Goal: Information Seeking & Learning: Learn about a topic

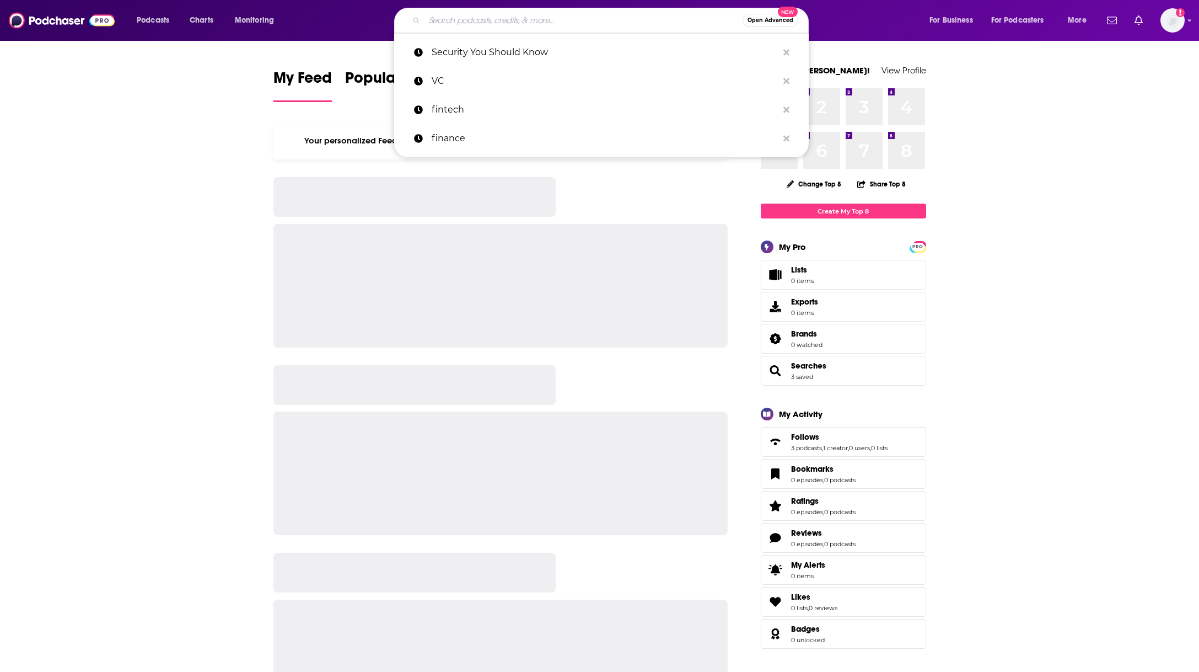
click at [452, 20] on input "Search podcasts, credits, & more..." at bounding box center [584, 21] width 318 height 18
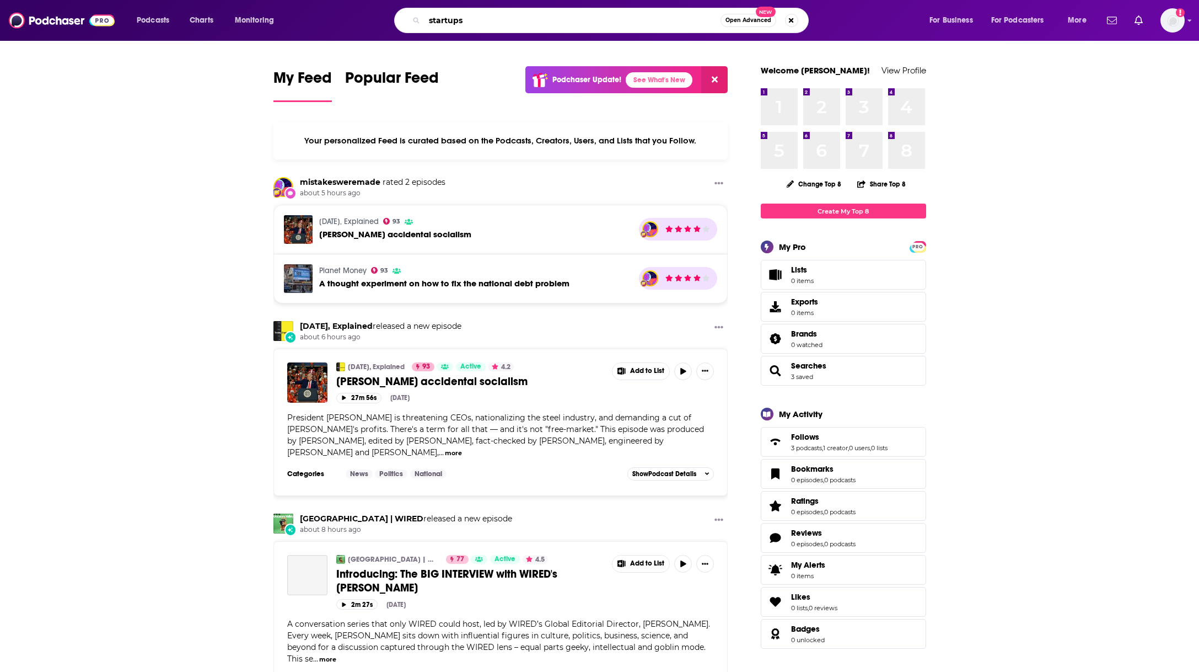
type input "startups"
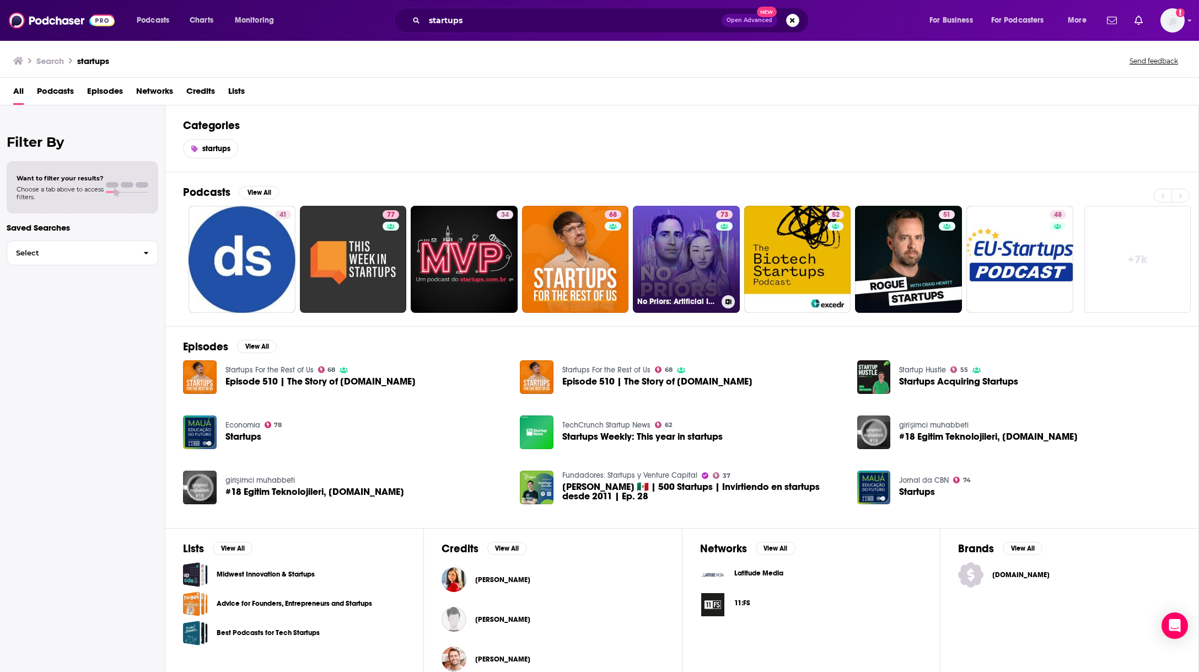
click at [679, 238] on link "73 No Priors: Artificial Intelligence | Technology | Startups" at bounding box center [686, 259] width 107 height 107
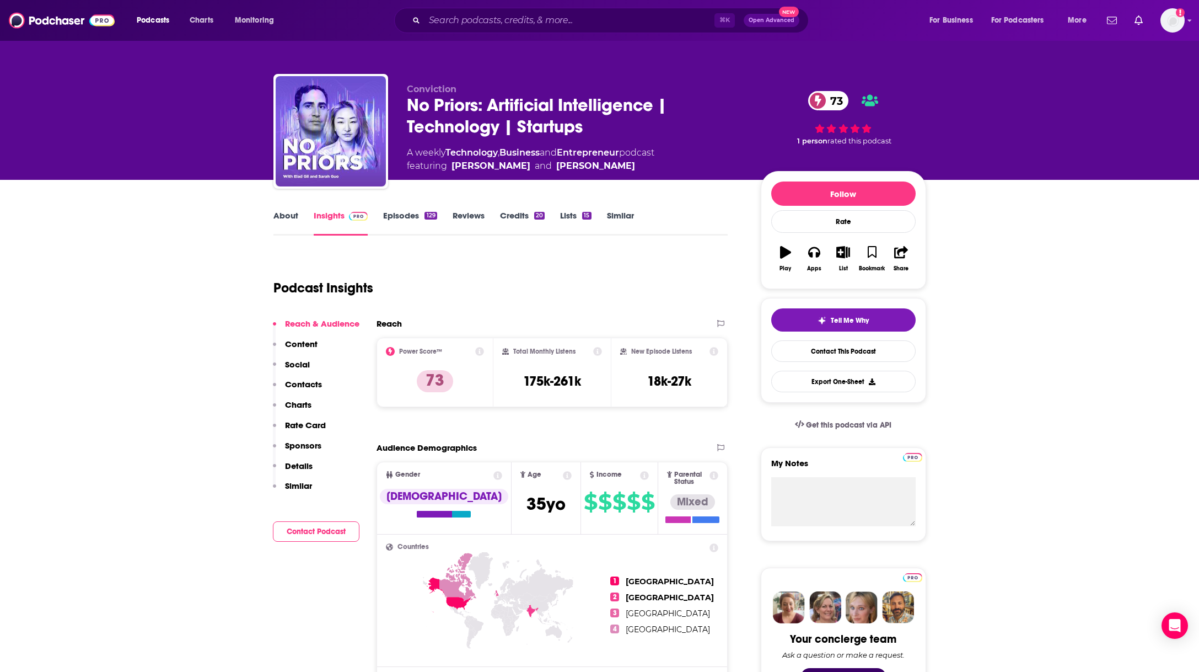
click at [417, 216] on link "Episodes 129" at bounding box center [409, 222] width 53 height 25
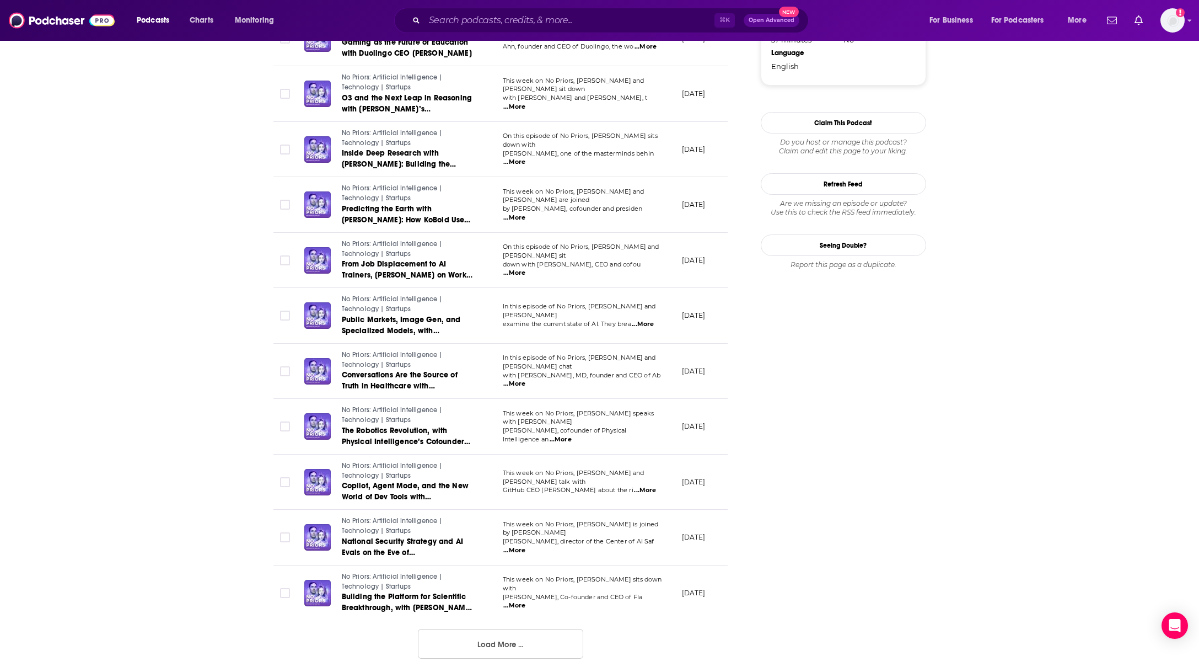
scroll to position [1082, 0]
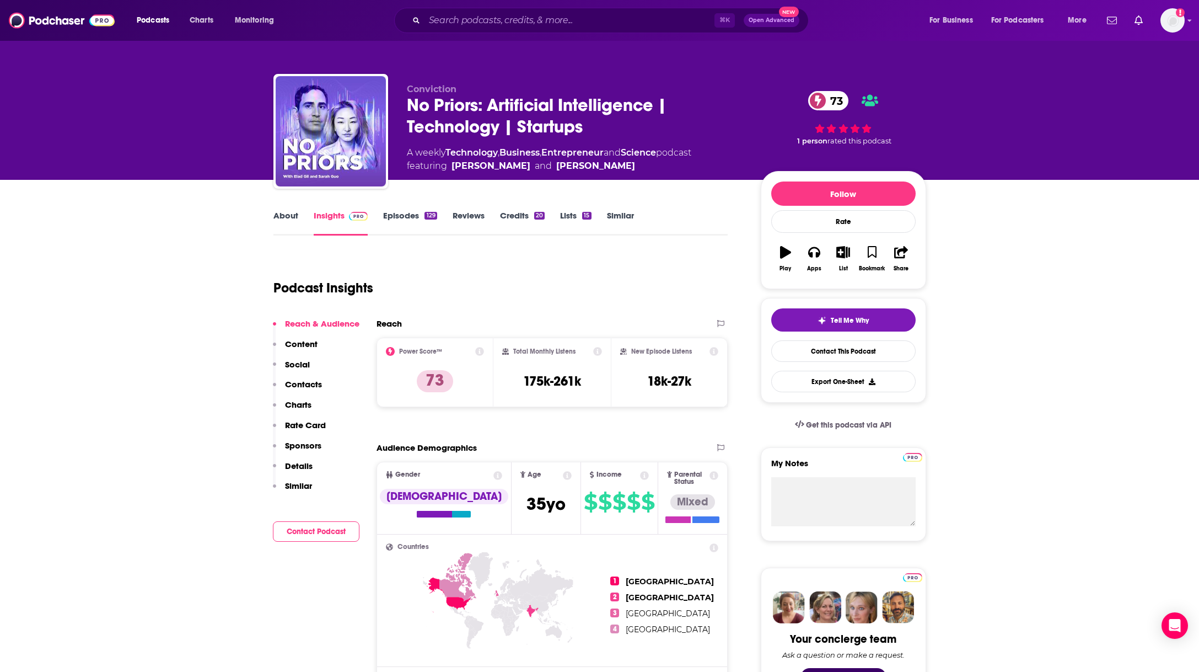
click at [292, 216] on link "About" at bounding box center [286, 222] width 25 height 25
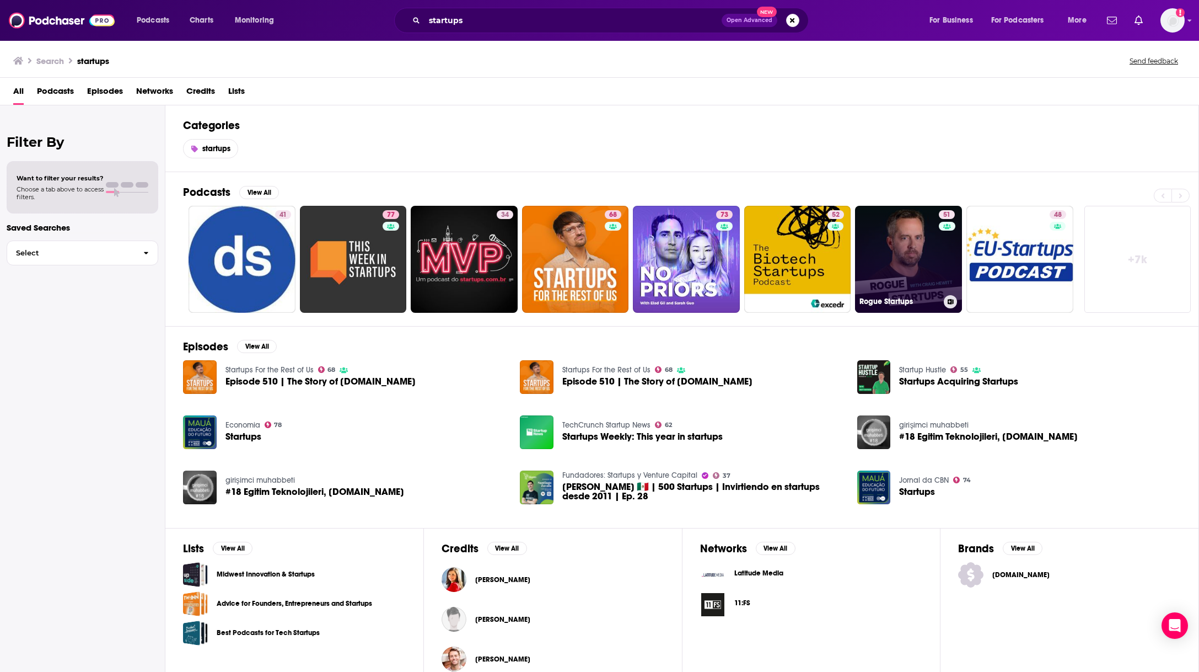
click at [896, 236] on link "51 Rogue Startups" at bounding box center [908, 259] width 107 height 107
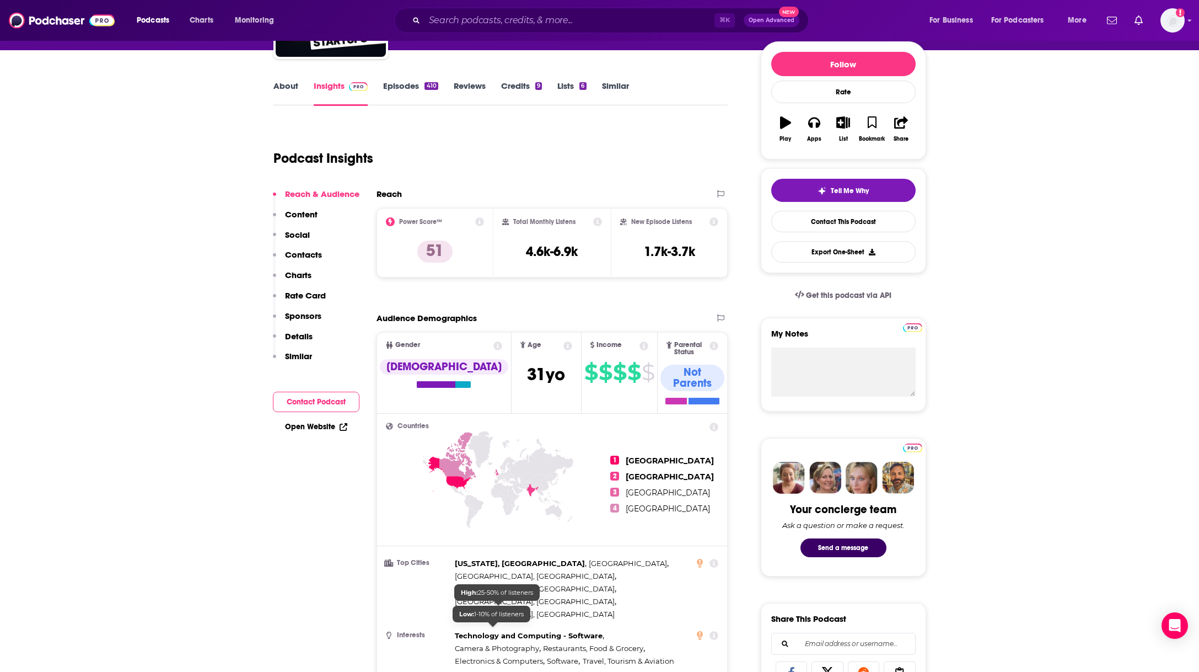
scroll to position [128, 0]
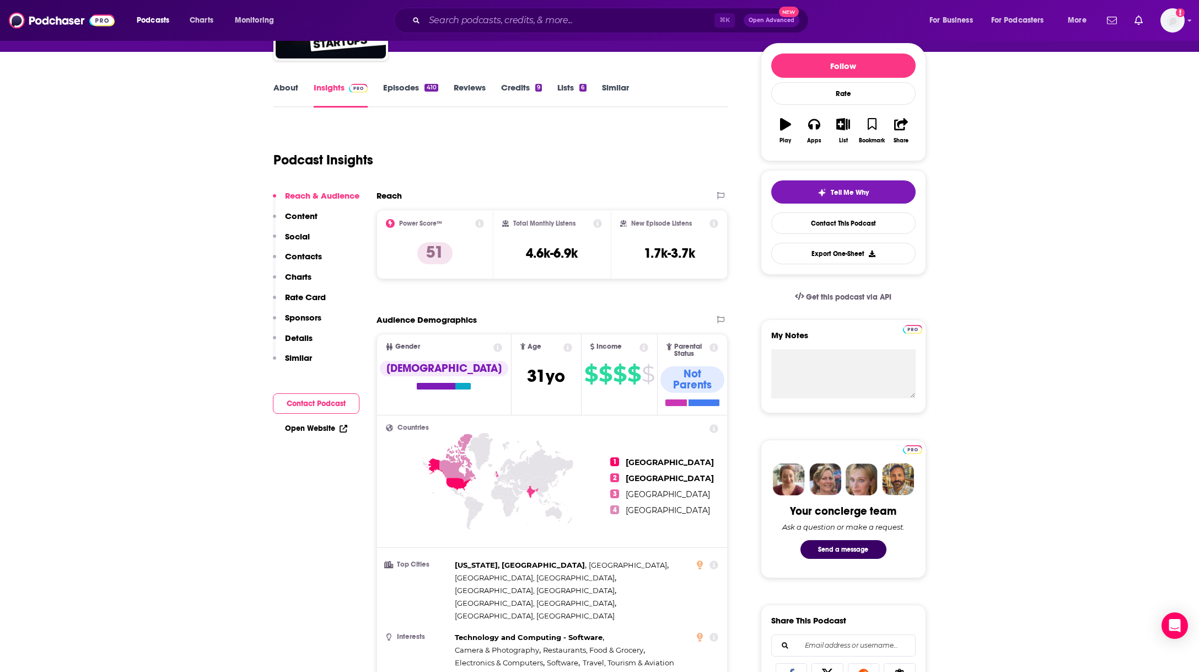
click at [405, 94] on link "Episodes 410" at bounding box center [410, 94] width 55 height 25
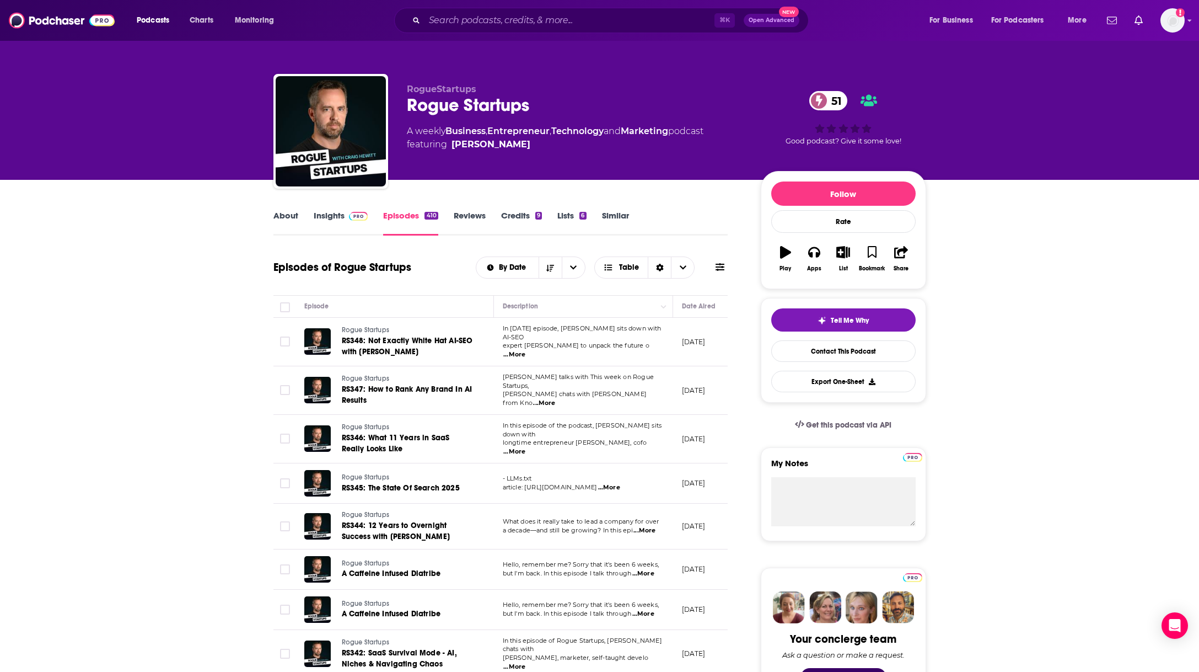
click at [507, 216] on link "Credits 9" at bounding box center [521, 222] width 41 height 25
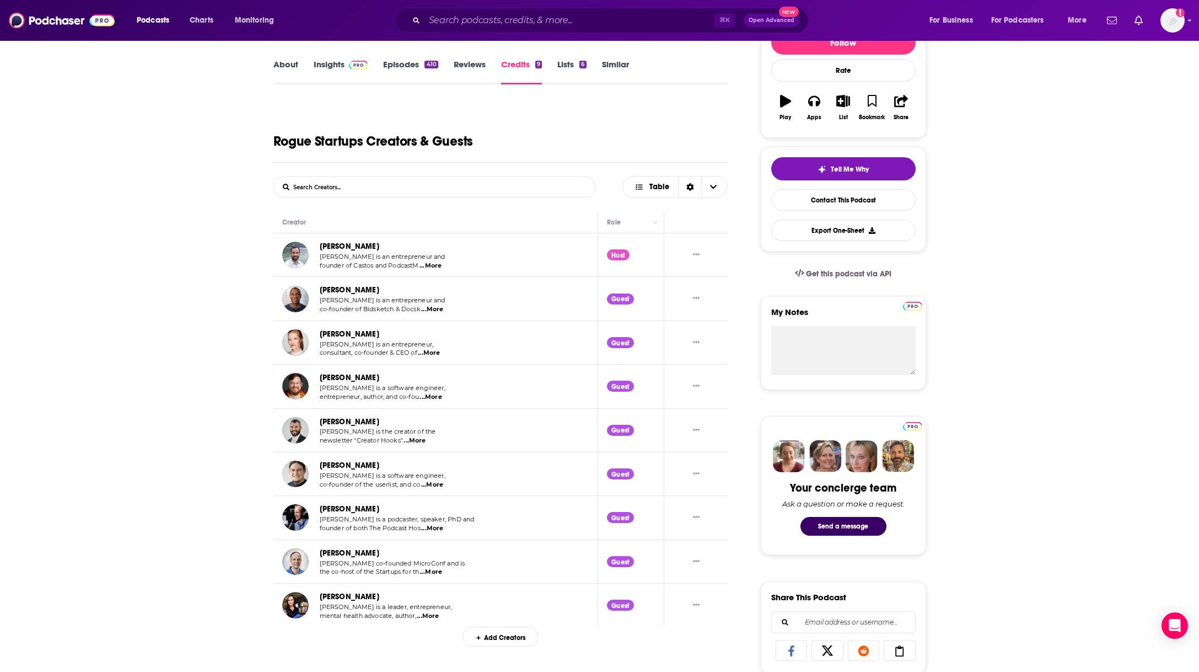
scroll to position [149, 0]
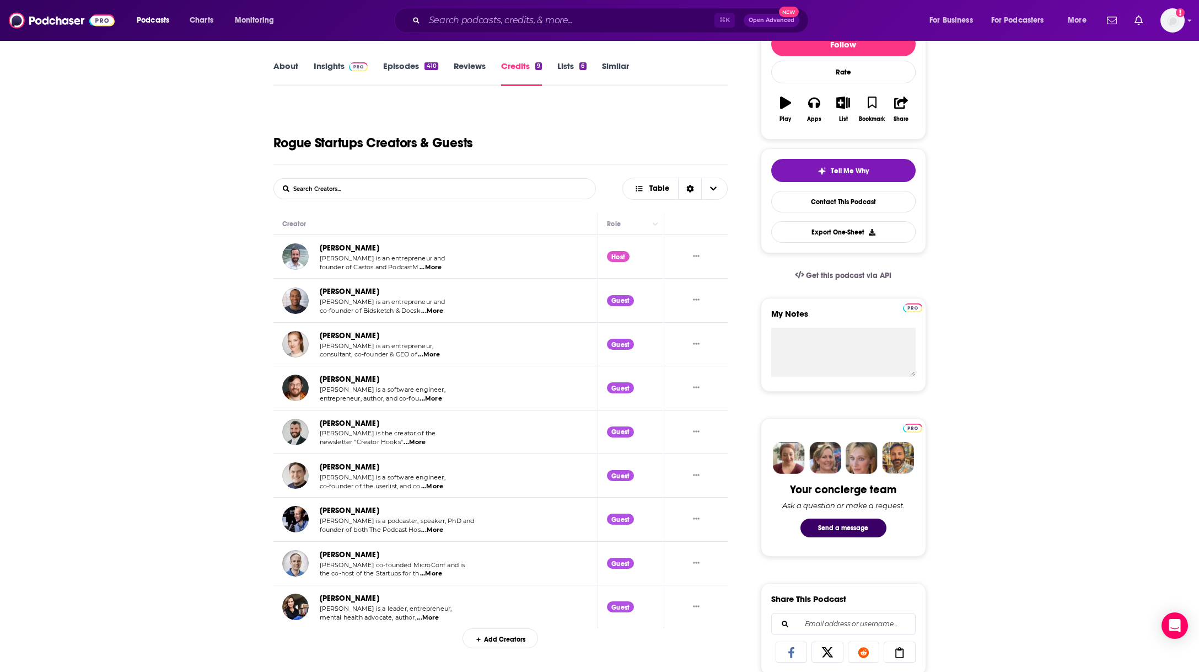
click at [434, 571] on span "...More" at bounding box center [431, 573] width 22 height 9
click at [438, 617] on span "...More" at bounding box center [428, 617] width 22 height 9
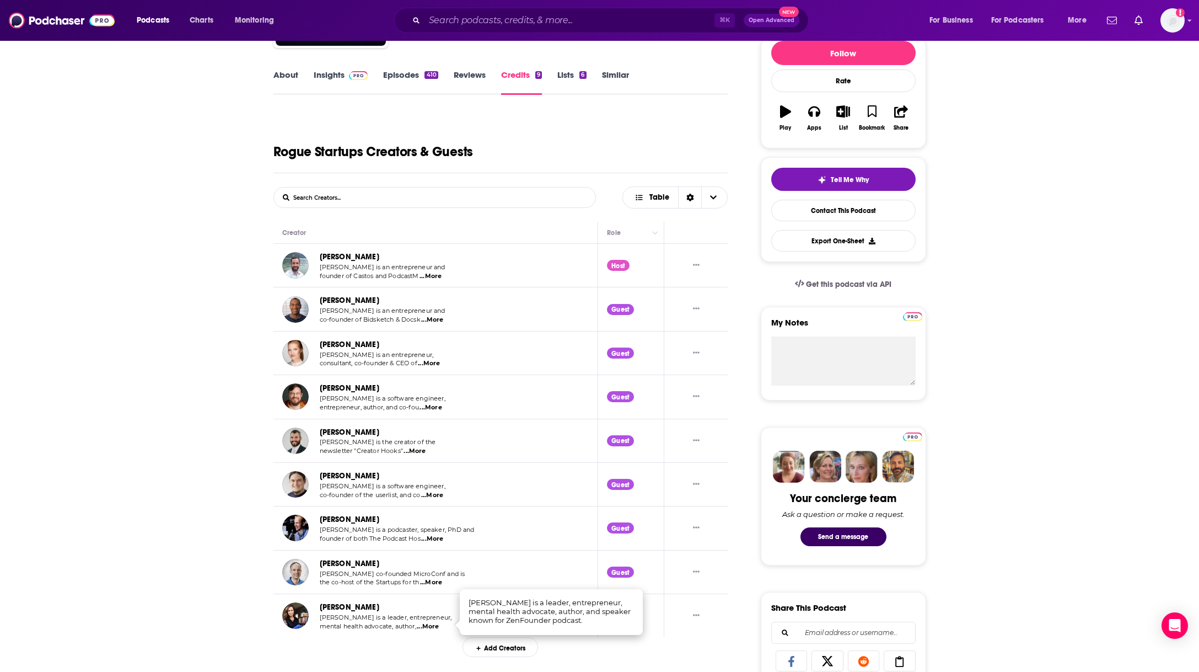
scroll to position [0, 0]
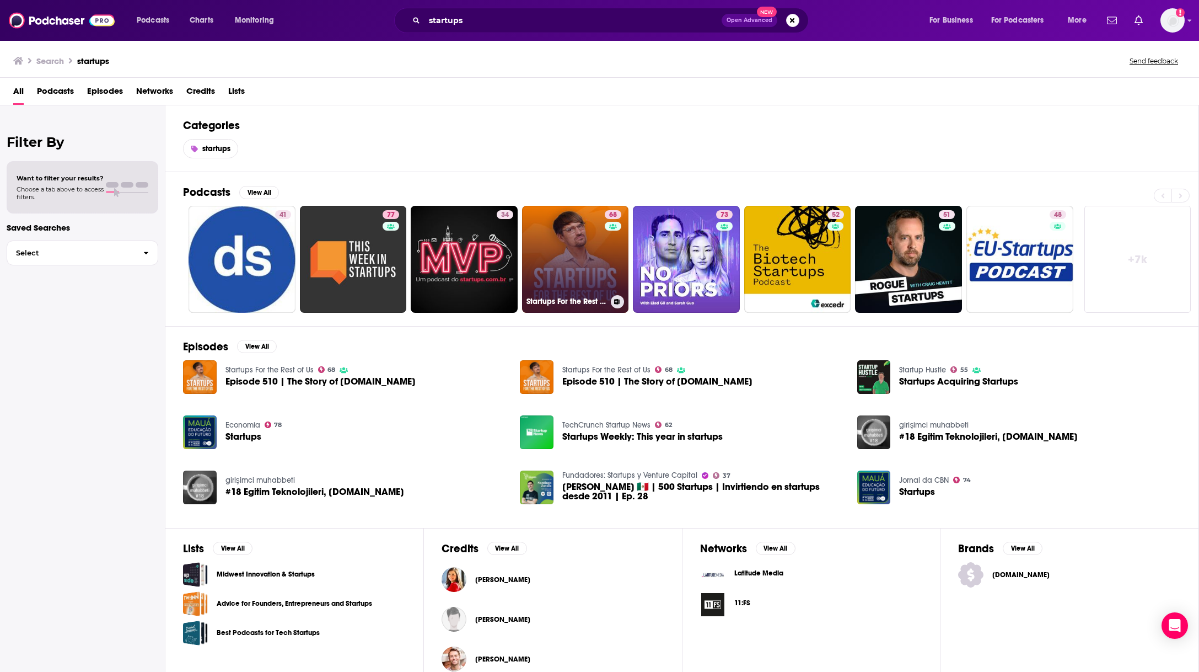
click at [558, 260] on link "68 Startups For the Rest of Us" at bounding box center [575, 259] width 107 height 107
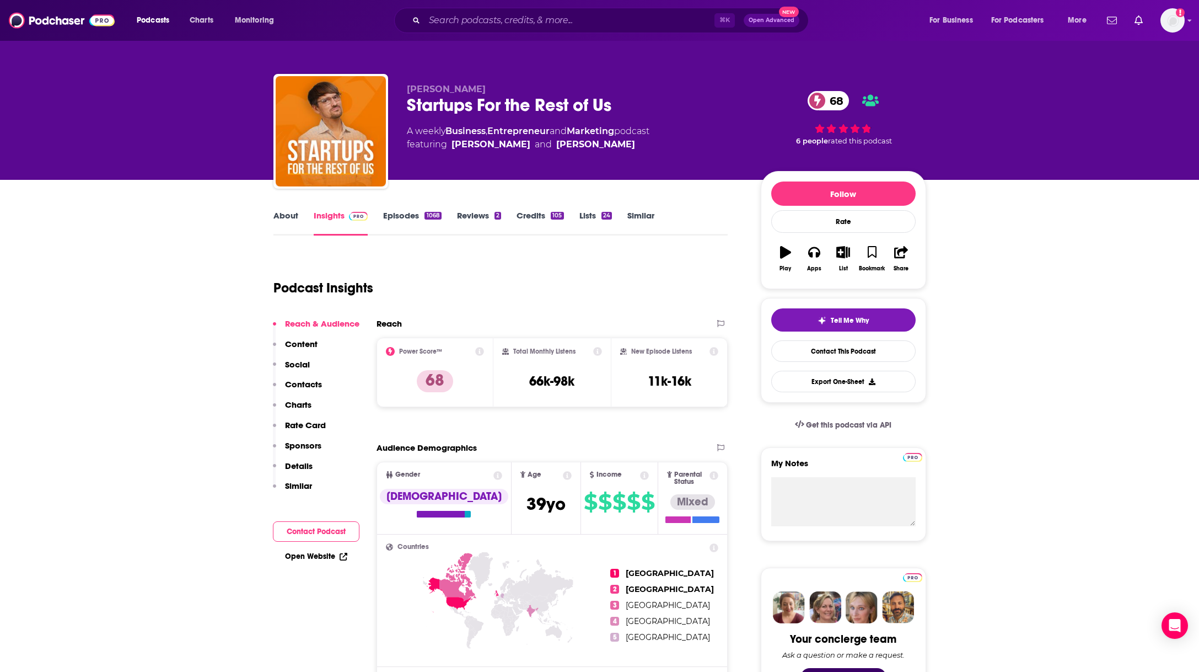
click at [398, 216] on link "Episodes 1068" at bounding box center [412, 222] width 58 height 25
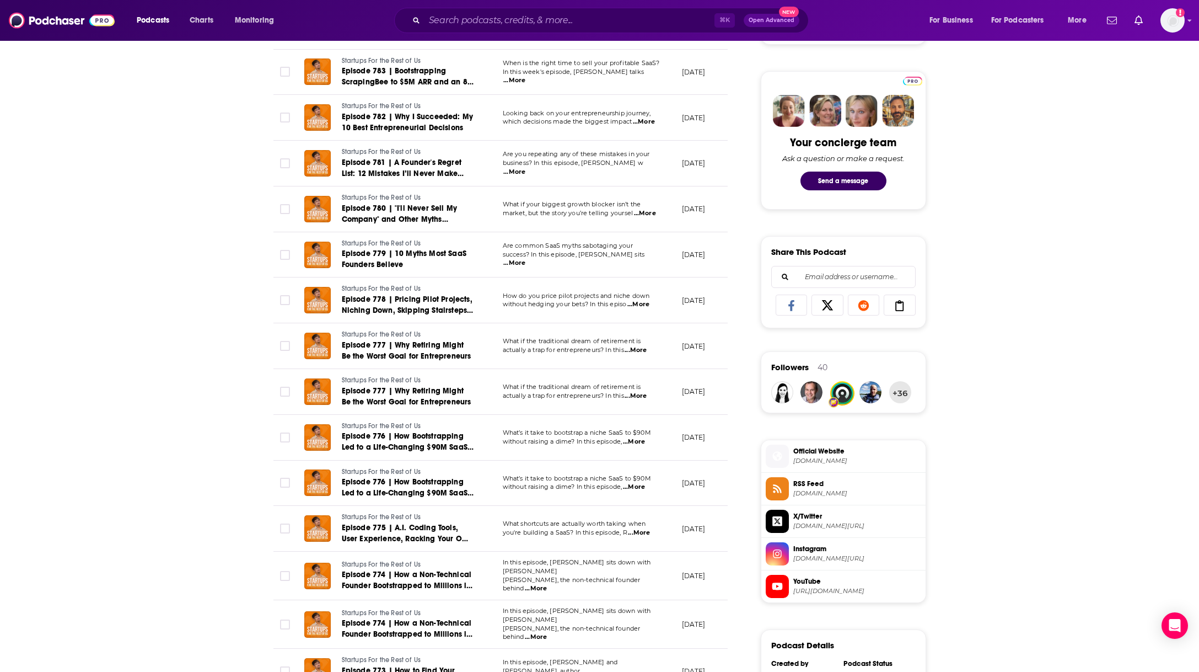
scroll to position [495, 0]
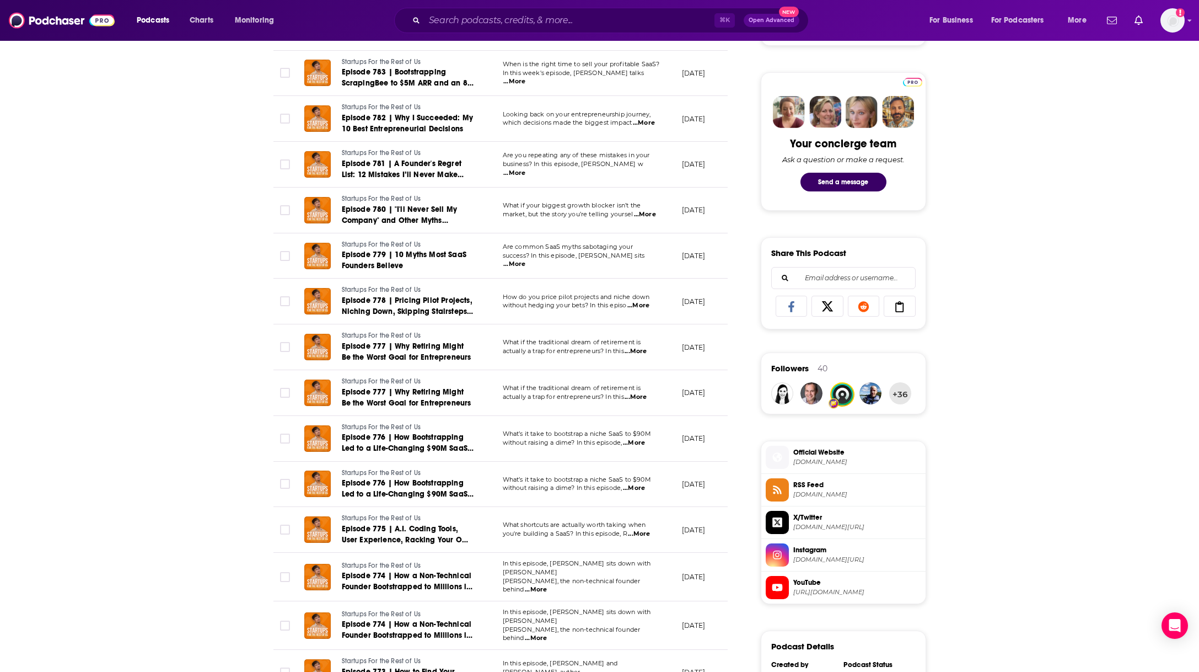
click at [526, 169] on span "...More" at bounding box center [514, 173] width 22 height 9
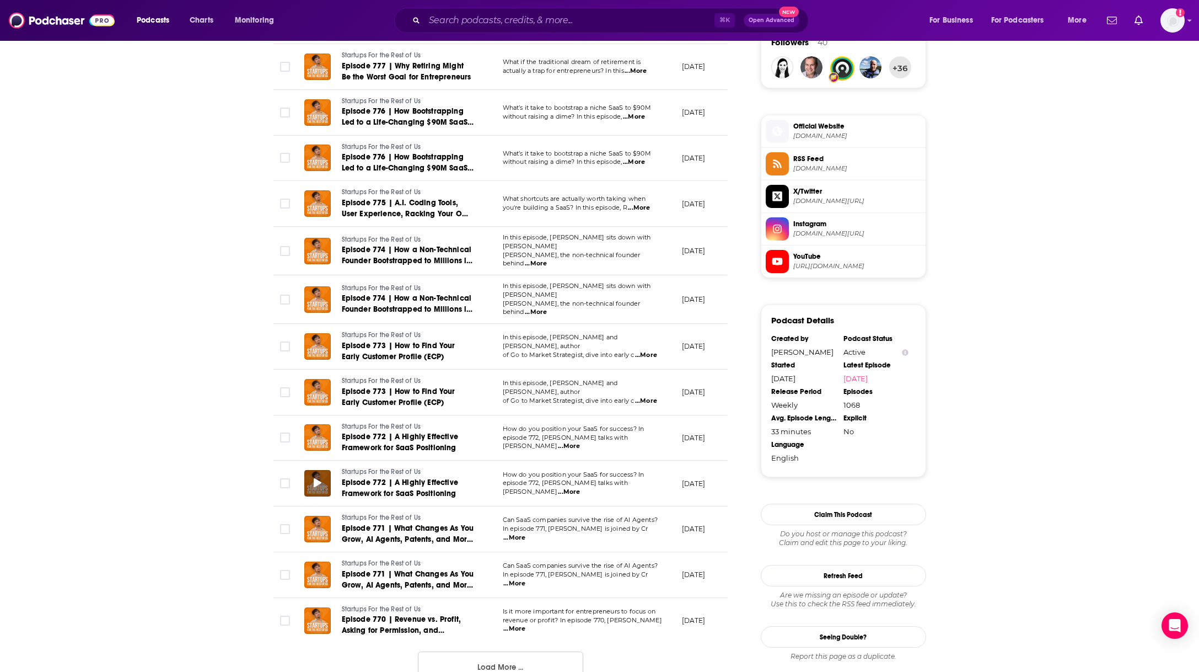
scroll to position [822, 0]
click at [489, 658] on button "Load More ..." at bounding box center [500, 665] width 165 height 30
click at [526, 532] on span "...More" at bounding box center [514, 536] width 22 height 9
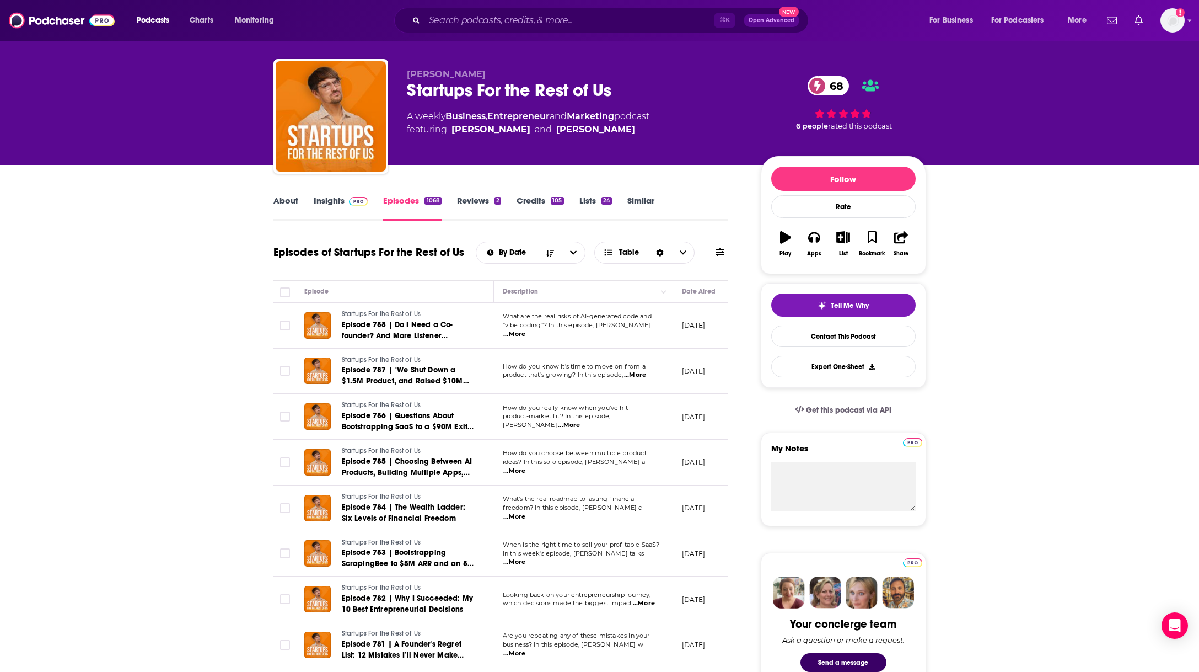
scroll to position [0, 0]
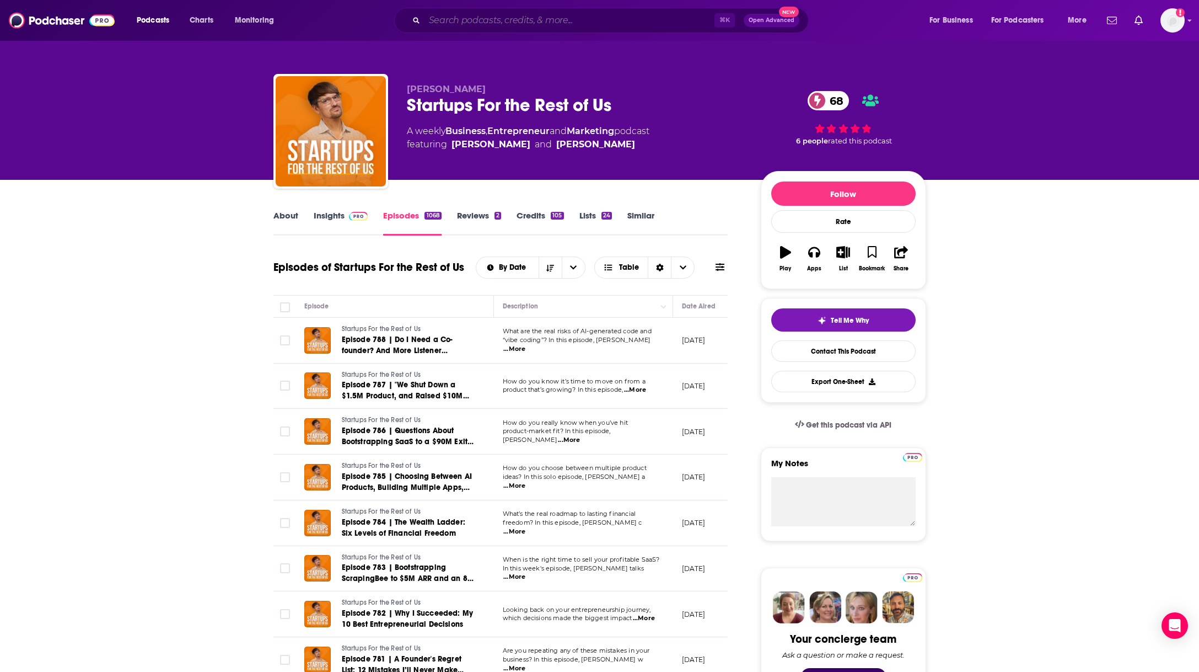
click at [580, 21] on input "Search podcasts, credits, & more..." at bounding box center [570, 21] width 290 height 18
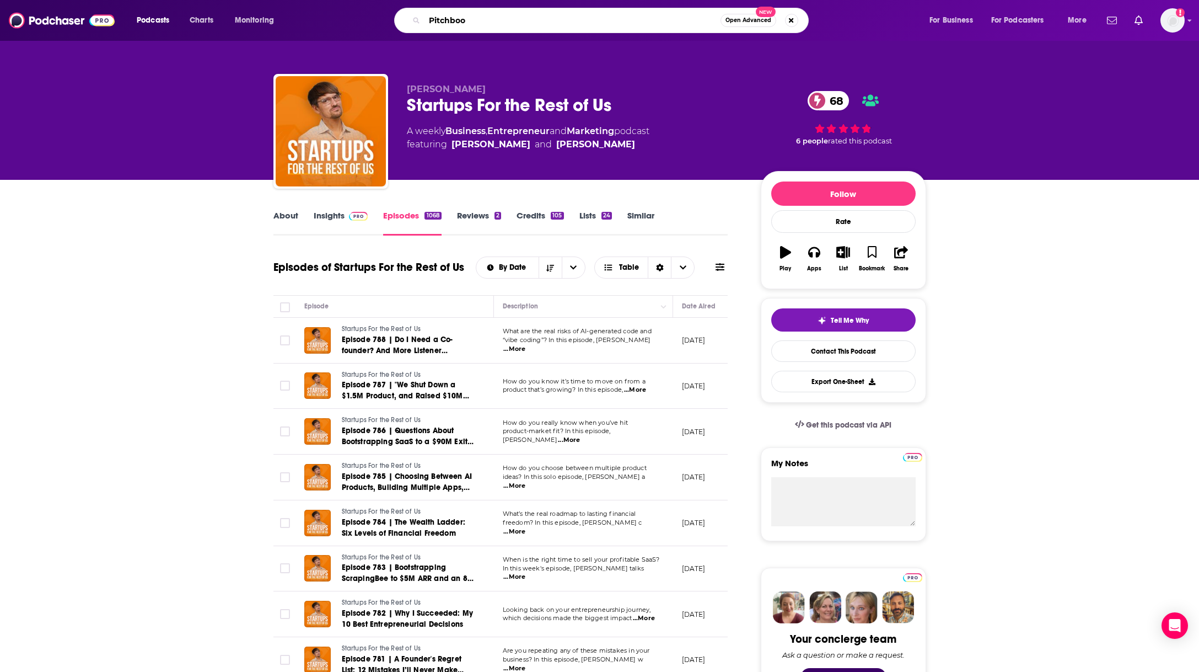
type input "Pitchbook"
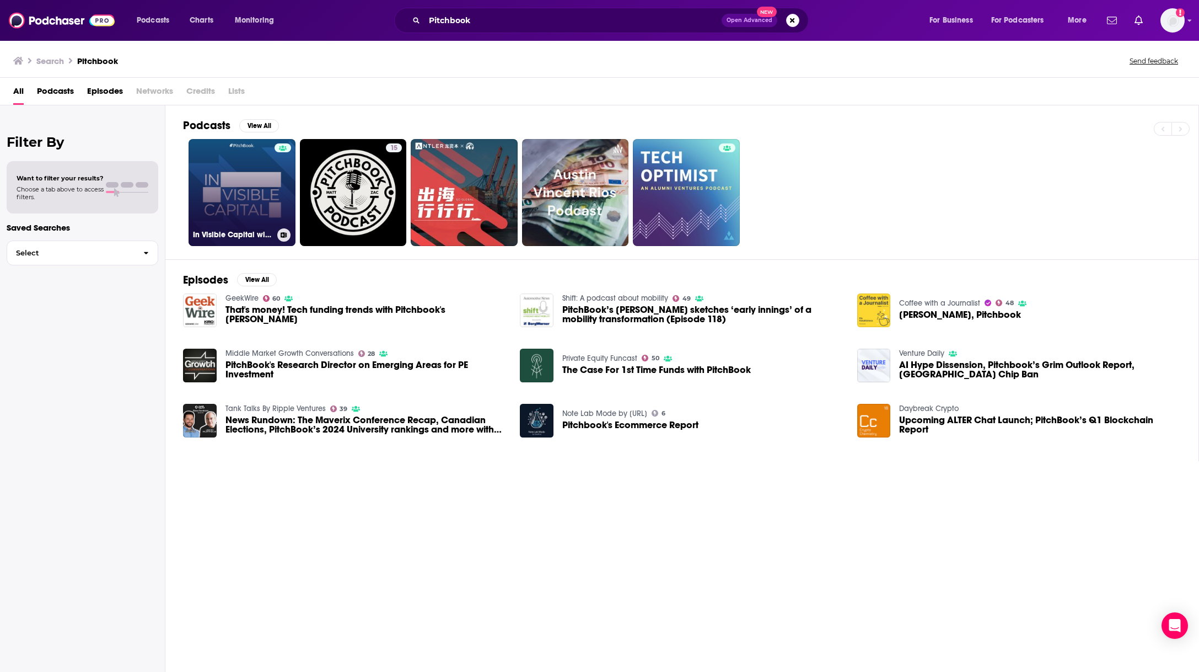
click at [265, 169] on link "In Visible Capital with PitchBook" at bounding box center [242, 192] width 107 height 107
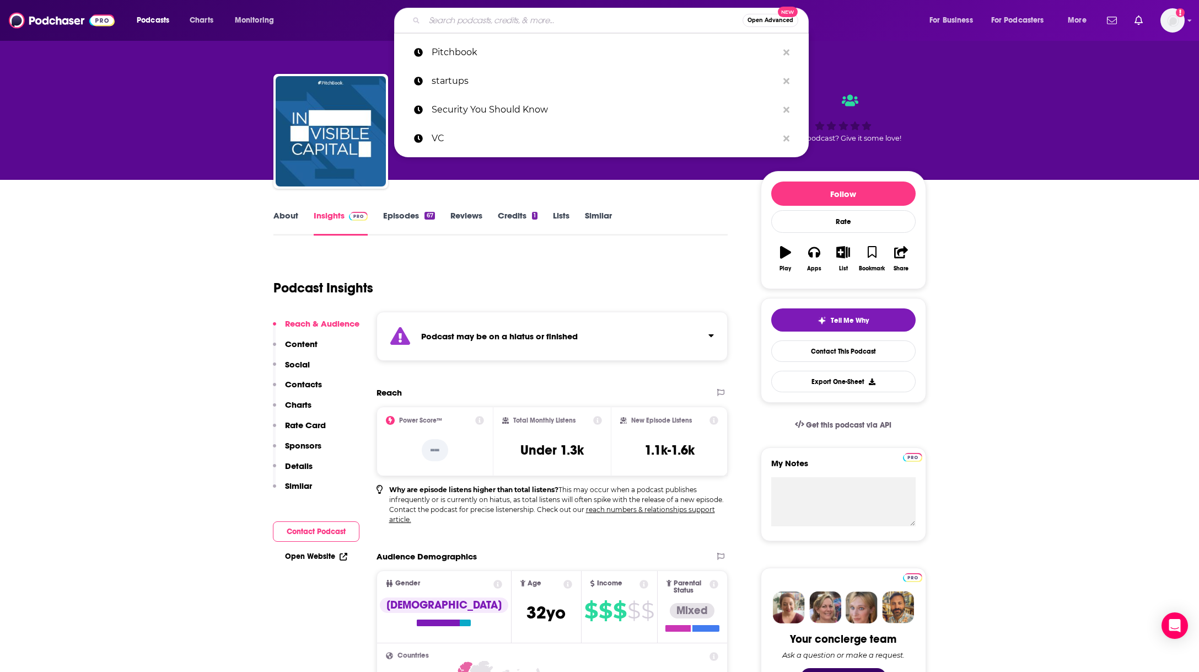
click at [494, 23] on input "Search podcasts, credits, & more..." at bounding box center [584, 21] width 318 height 18
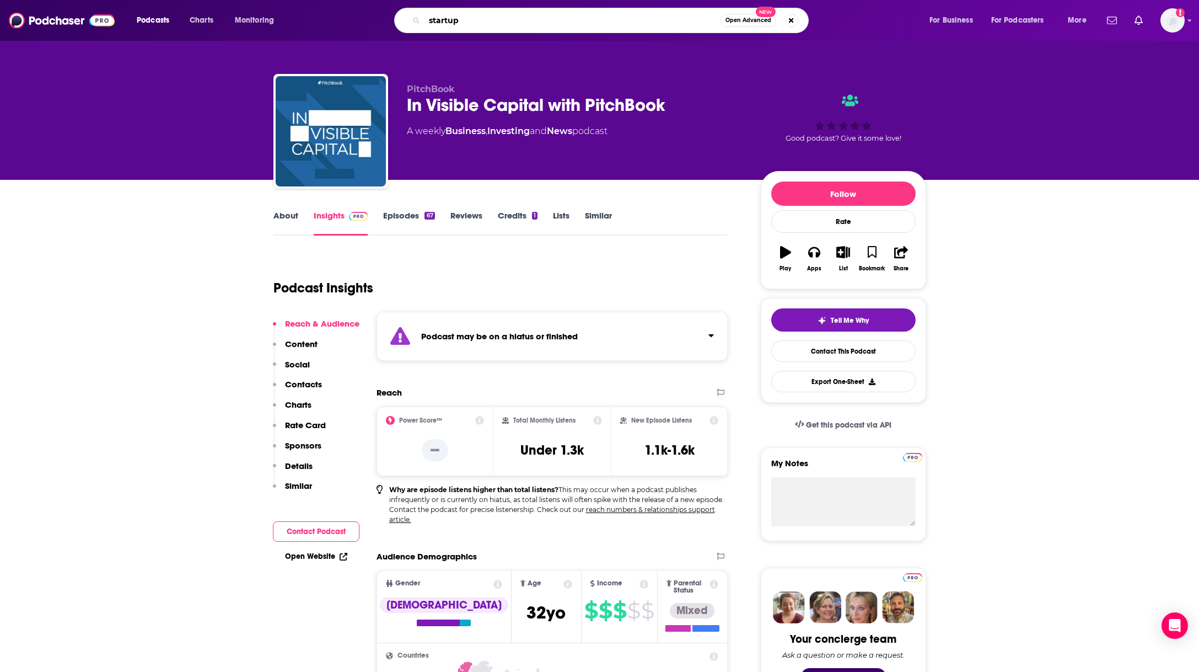
type input "startups"
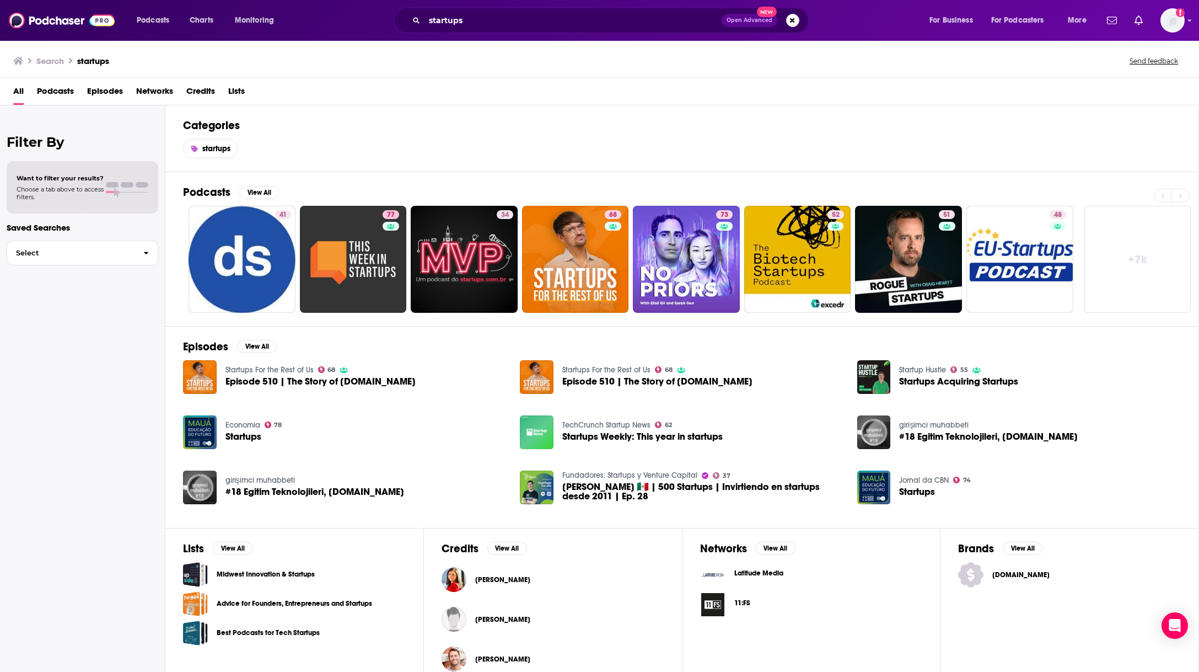
click at [540, 426] on img "Startups Weekly: This year in startups" at bounding box center [537, 432] width 34 height 34
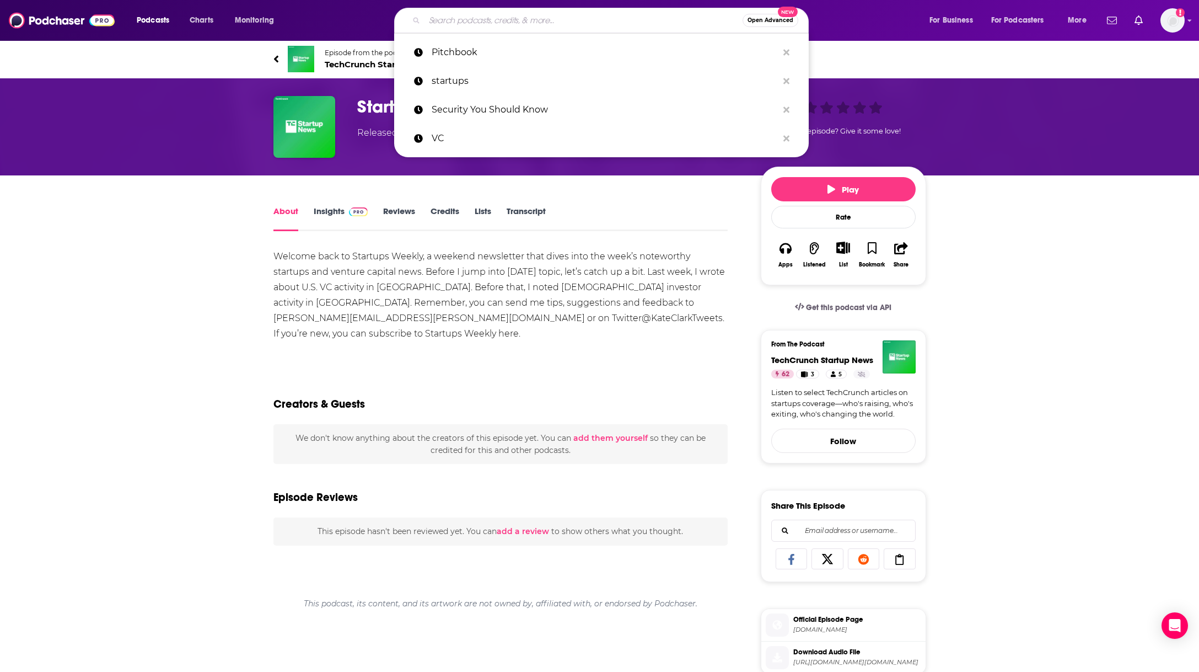
click at [485, 25] on input "Search podcasts, credits, & more..." at bounding box center [584, 21] width 318 height 18
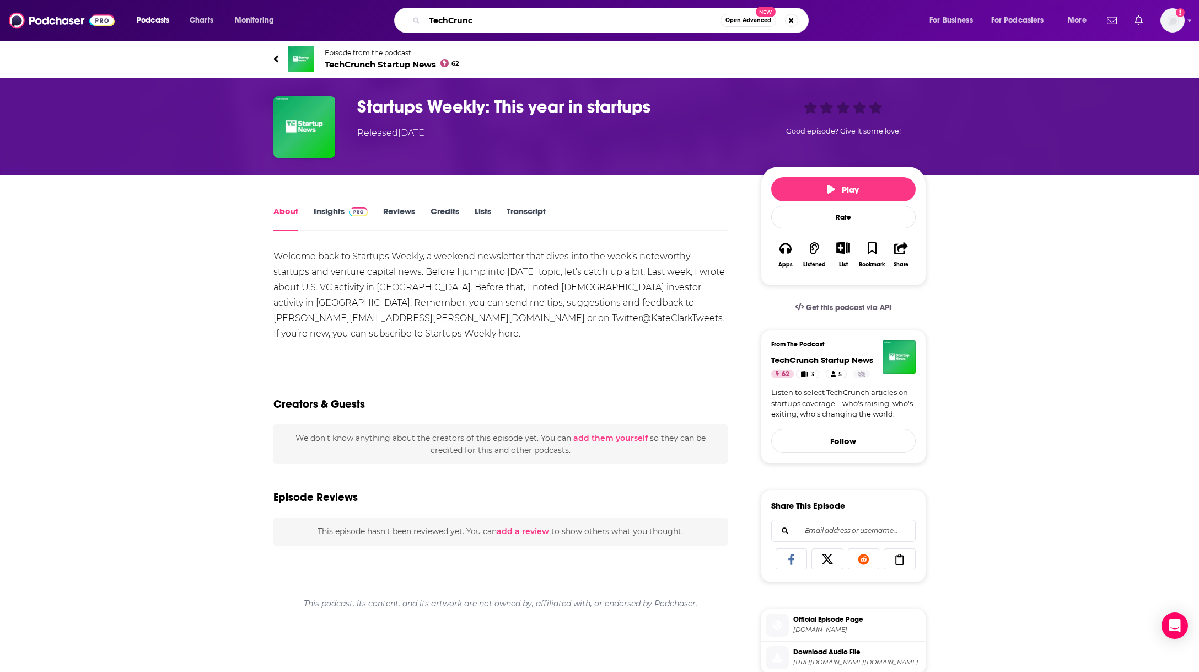
type input "TechCrunch"
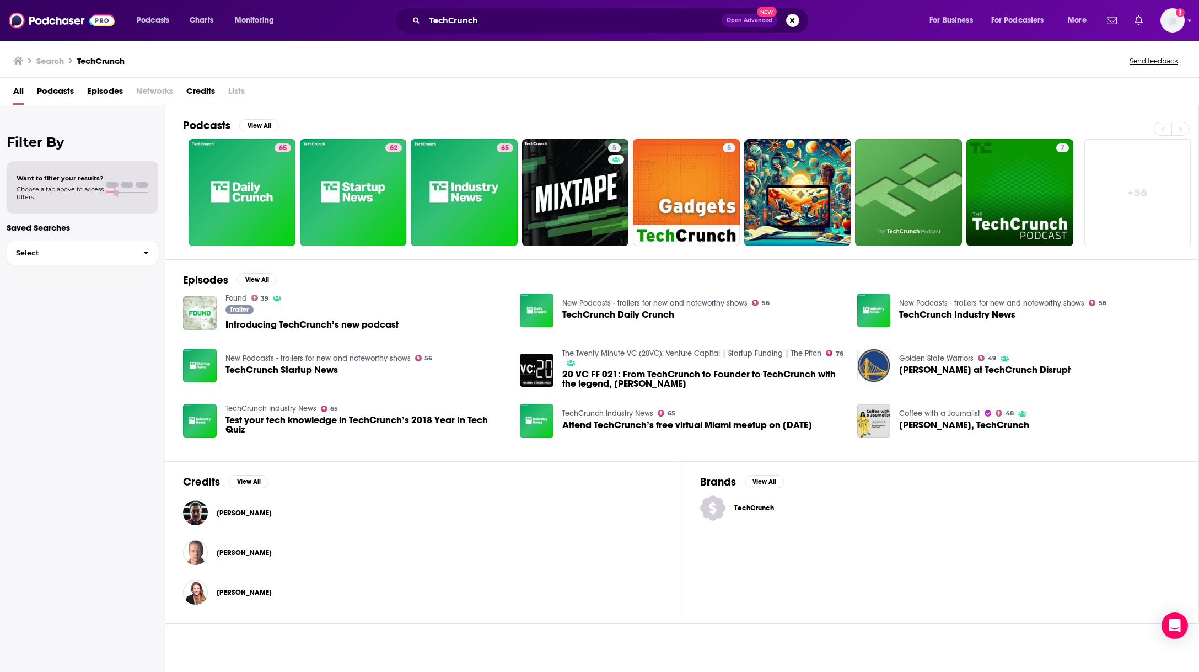
click at [373, 320] on span "Introducing TechCrunch’s new podcast" at bounding box center [312, 324] width 173 height 9
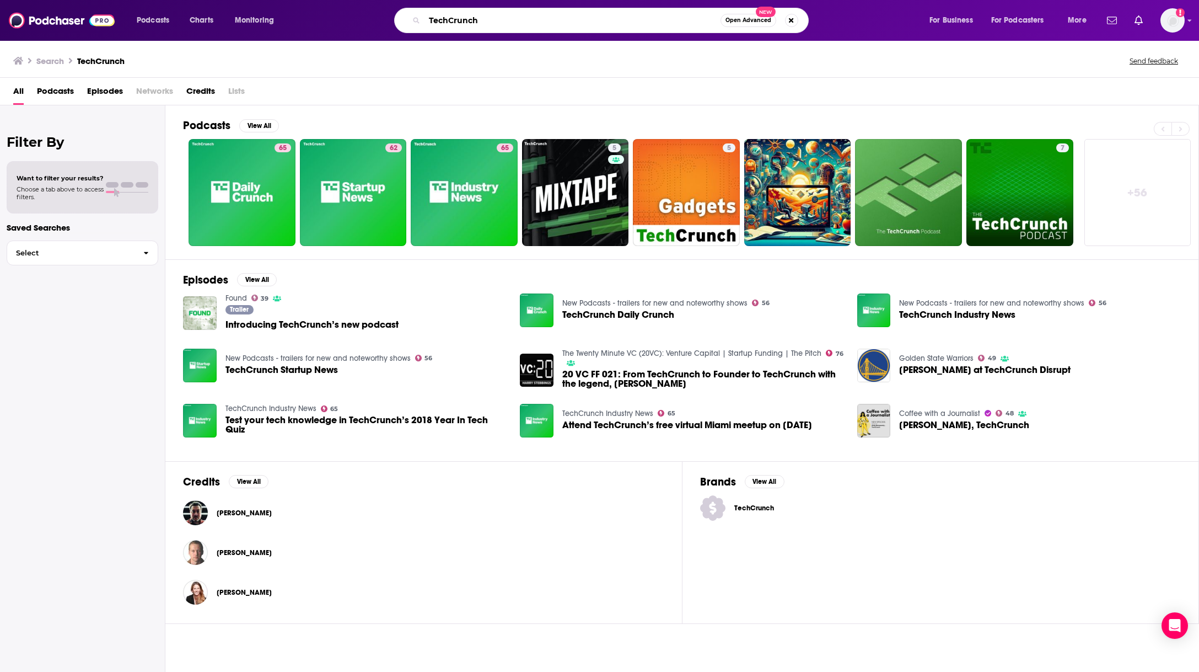
drag, startPoint x: 488, startPoint y: 25, endPoint x: 333, endPoint y: 20, distance: 155.6
click at [331, 22] on div "TechCrunch Open Advanced New" at bounding box center [612, 20] width 612 height 25
type input "Marc Andreesen"
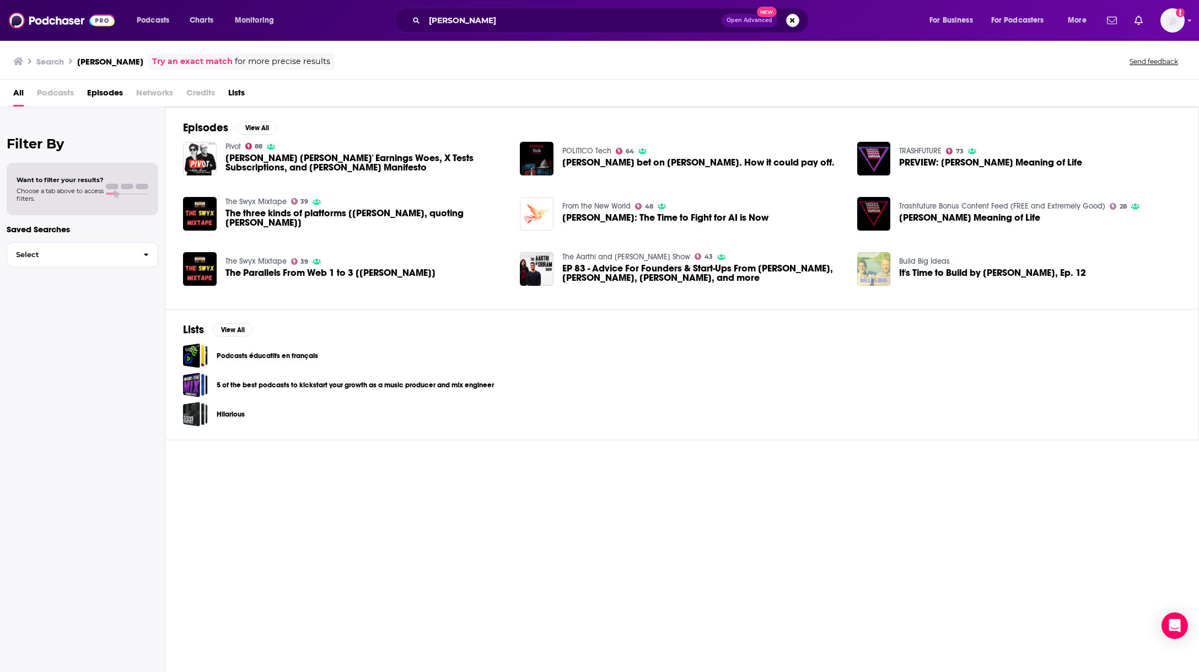
click at [865, 271] on img "It's Time to Build by Marc Andreesen, Ep. 12" at bounding box center [875, 269] width 34 height 34
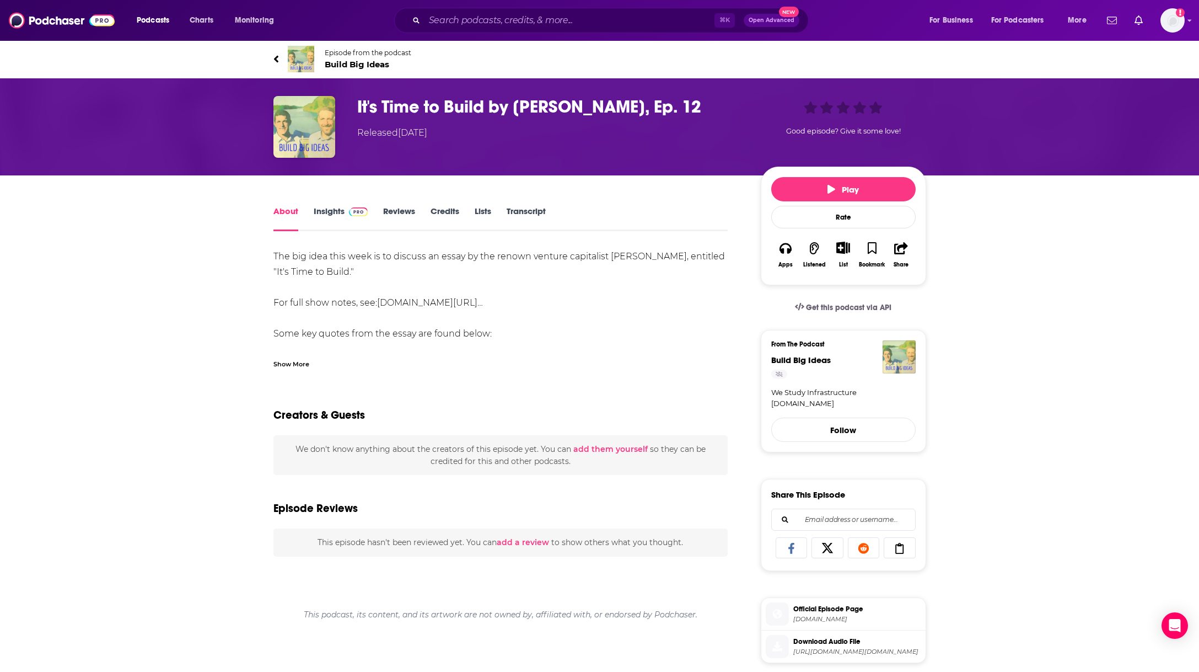
click at [352, 61] on span "Build Big Ideas" at bounding box center [368, 64] width 87 height 10
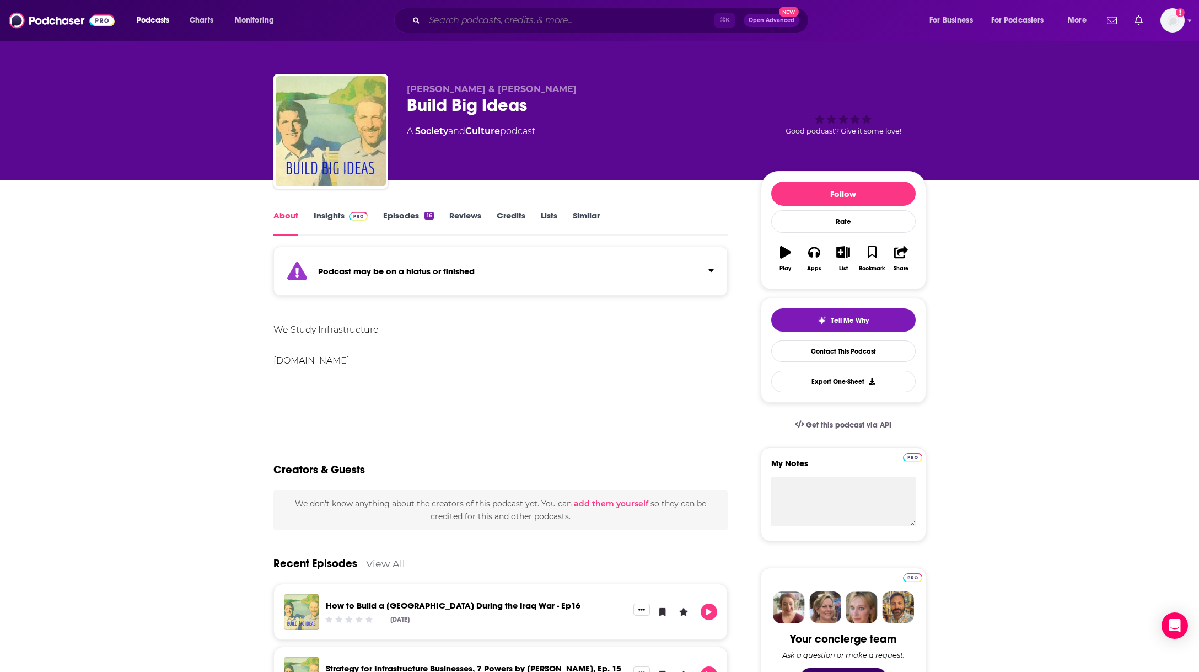
click at [510, 26] on input "Search podcasts, credits, & more..." at bounding box center [570, 21] width 290 height 18
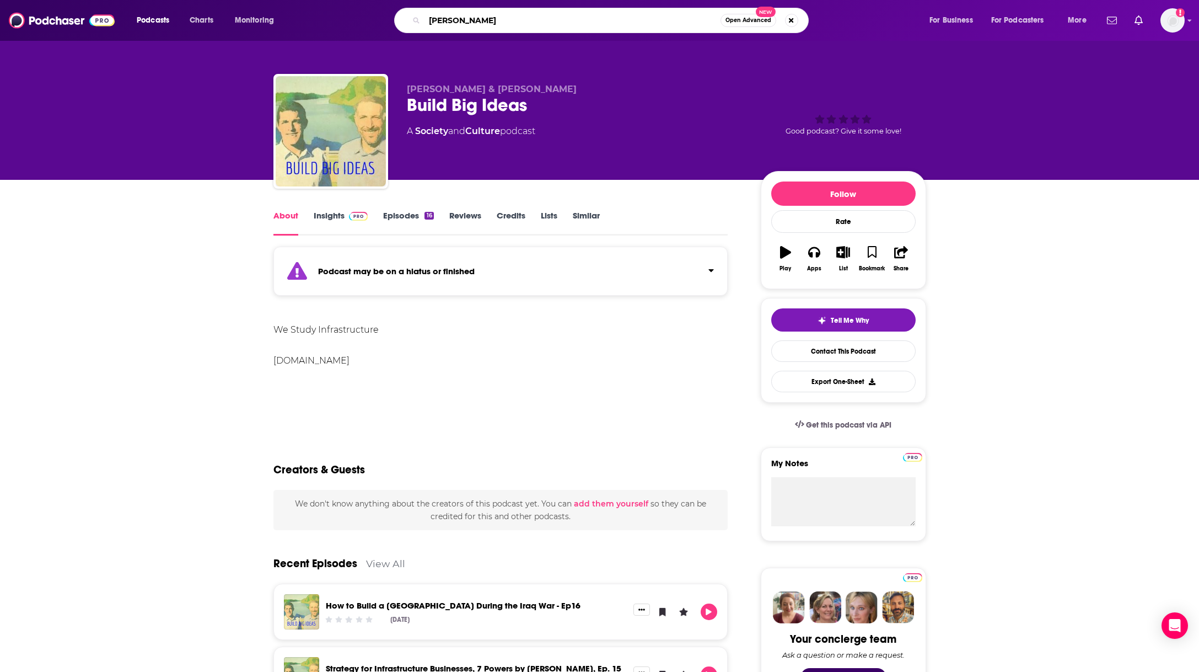
type input "Kirsten Green"
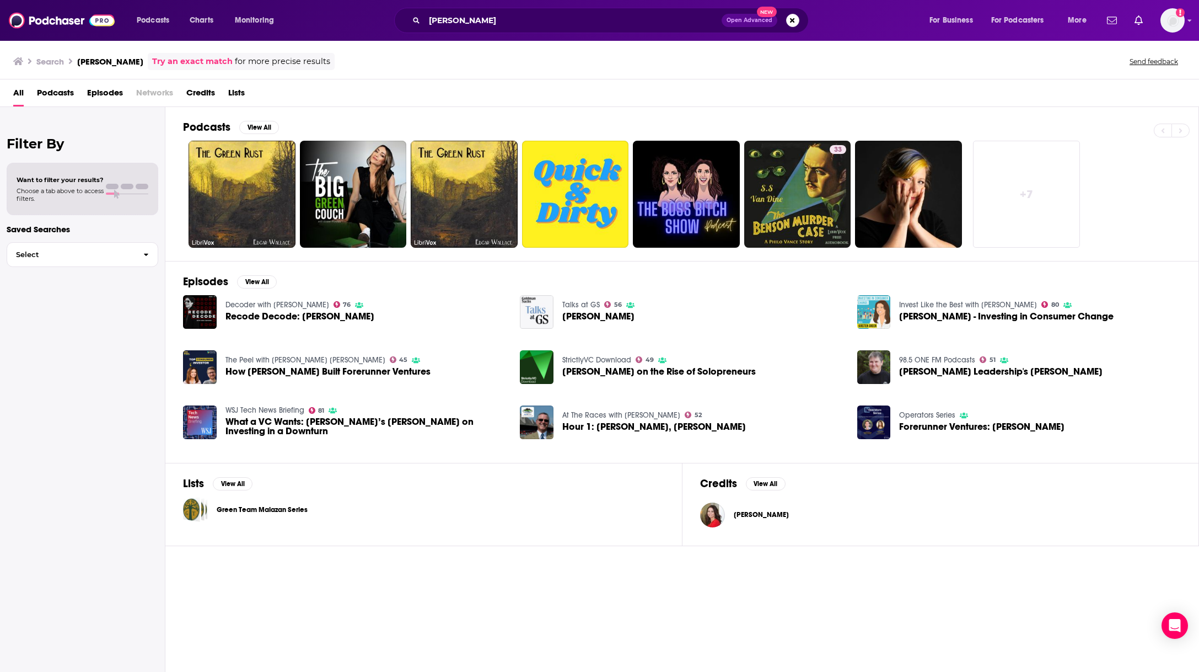
click at [755, 510] on span "Kirsten Green" at bounding box center [761, 514] width 55 height 9
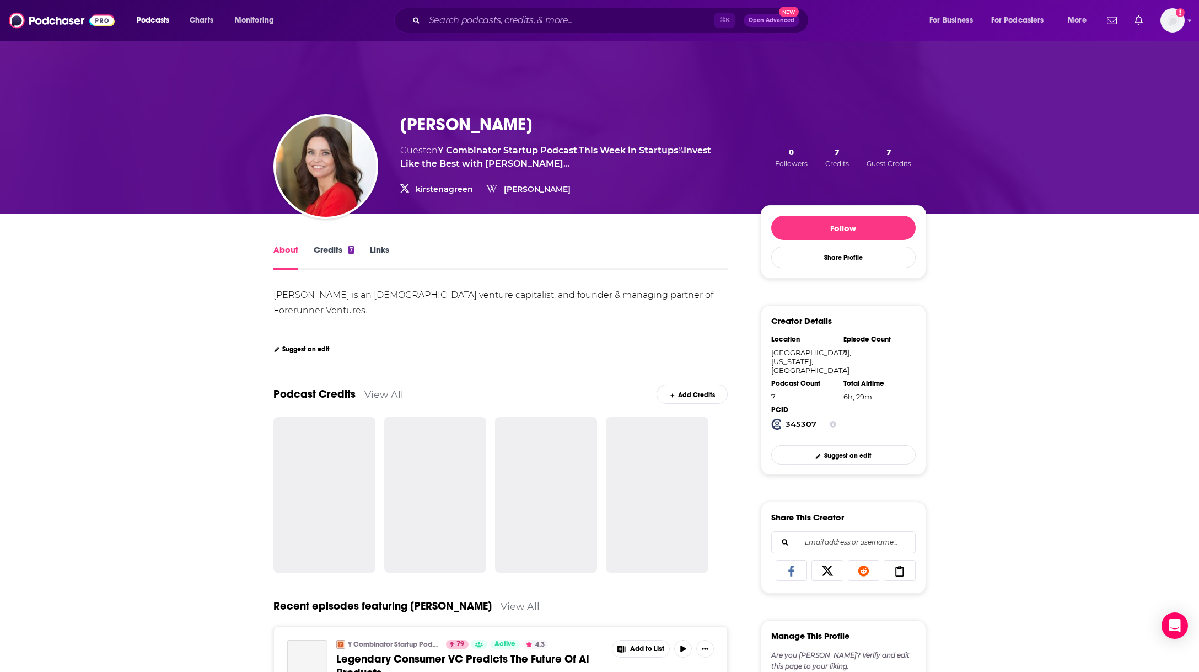
click at [331, 254] on link "Credits 7" at bounding box center [334, 256] width 41 height 25
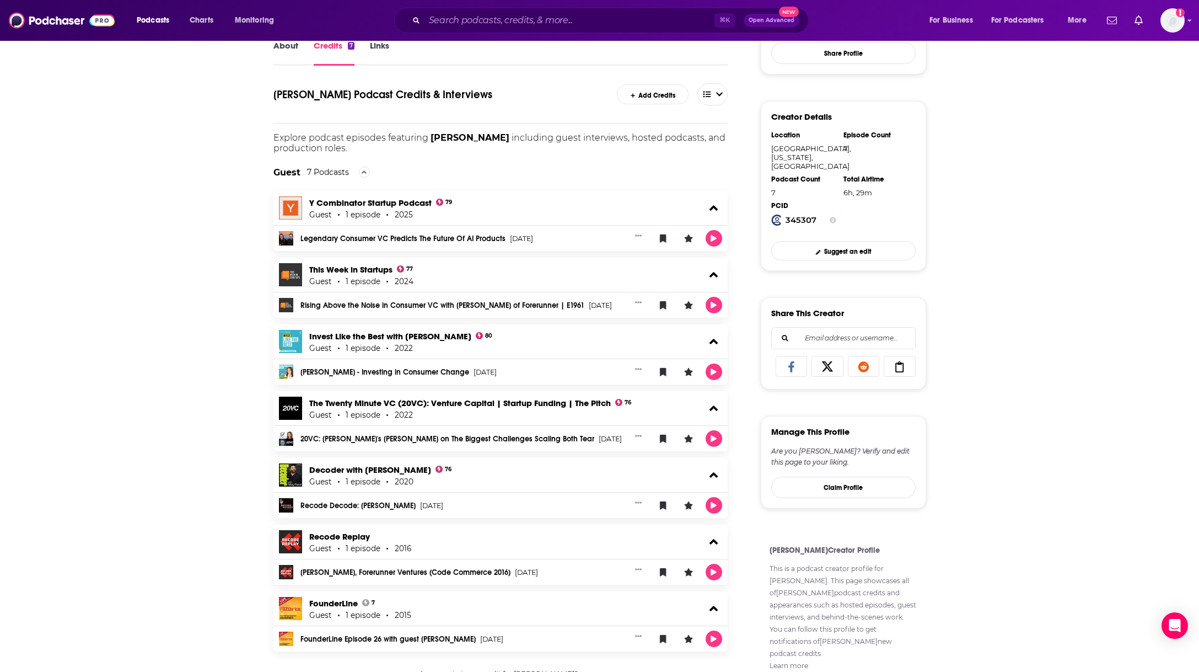
scroll to position [222, 0]
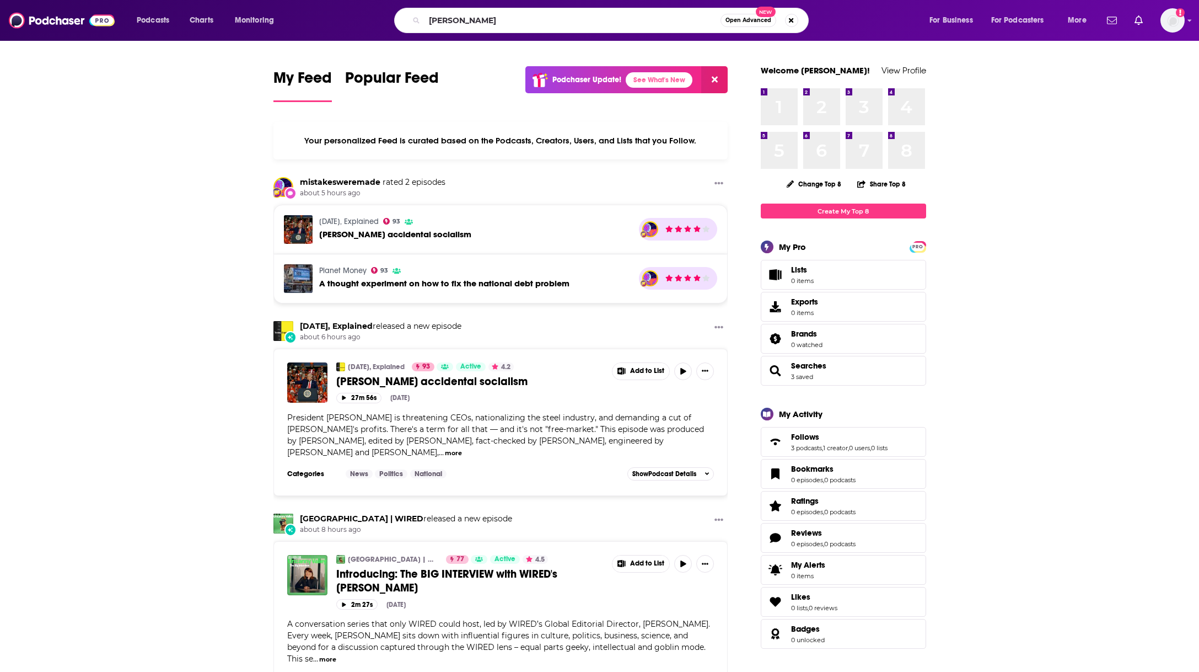
type input "Alfred Lin"
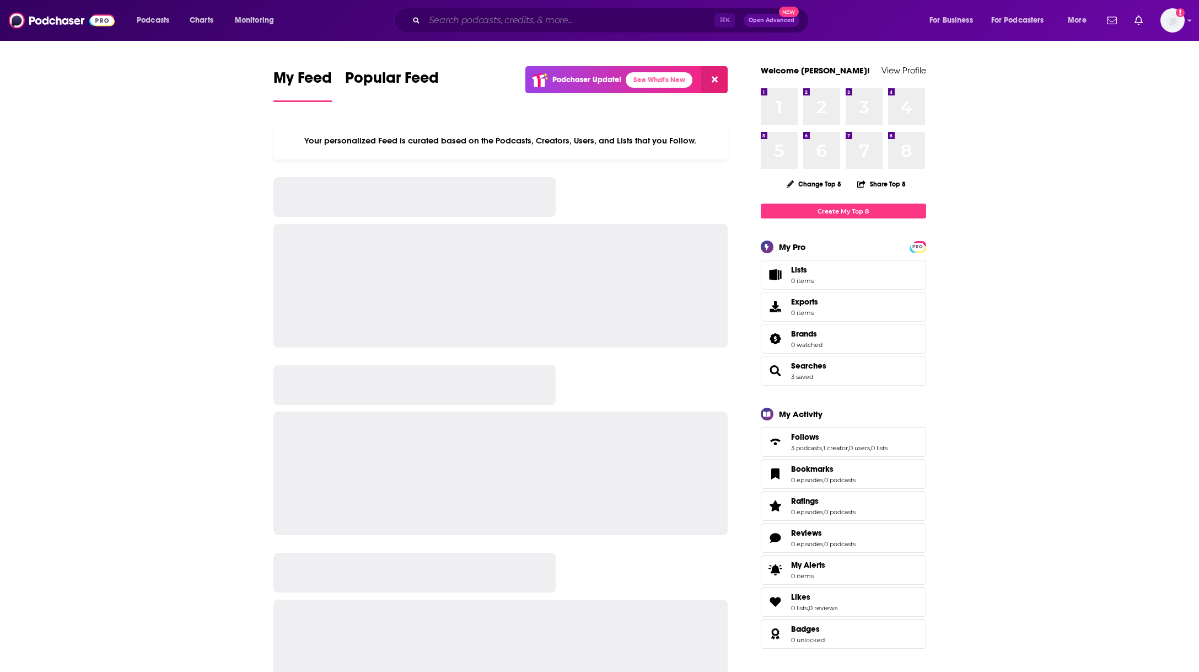
click at [466, 19] on input "Search podcasts, credits, & more..." at bounding box center [570, 21] width 290 height 18
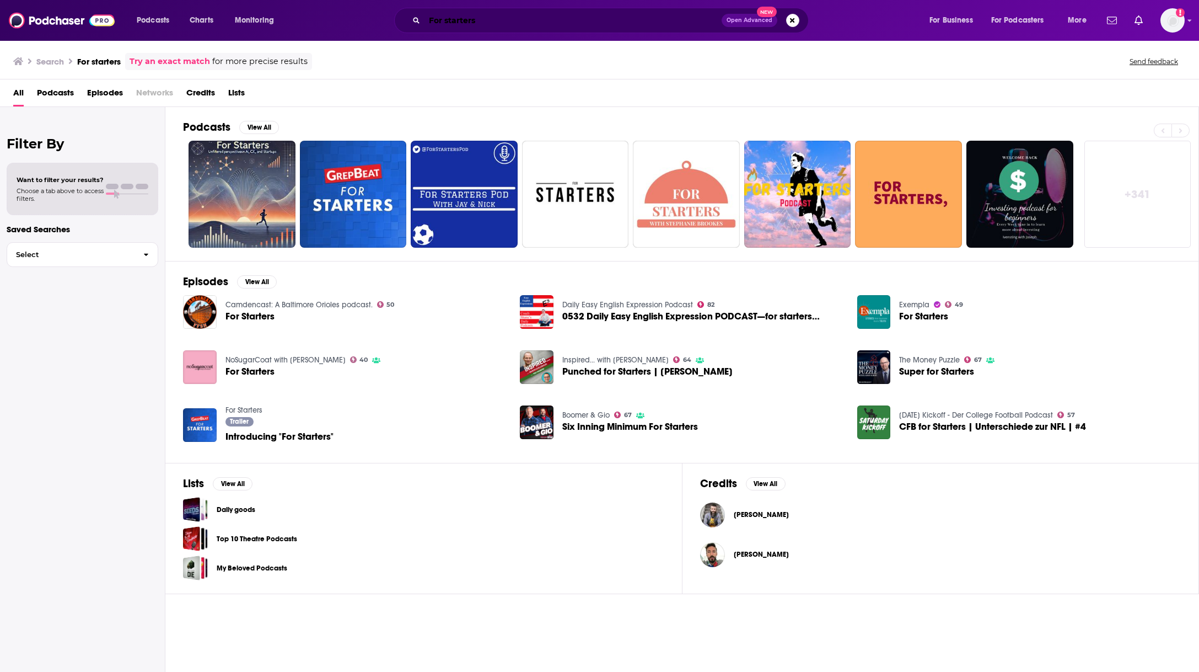
click at [516, 20] on input "For starters" at bounding box center [573, 21] width 297 height 18
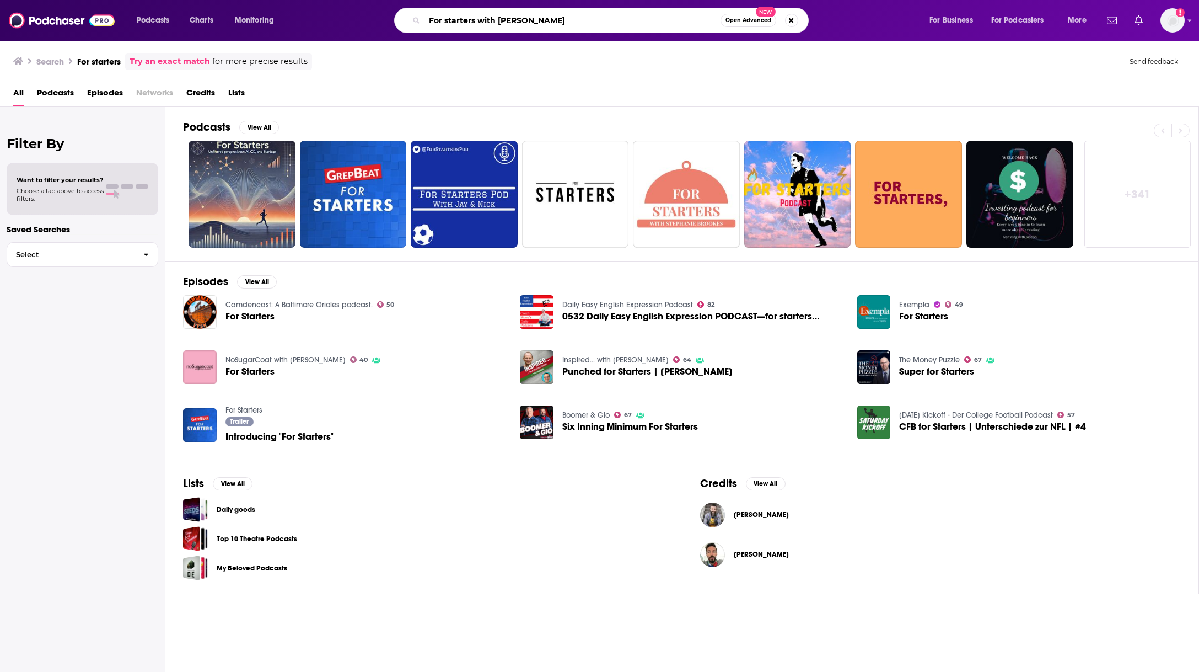
type input "For starters with [PERSON_NAME]"
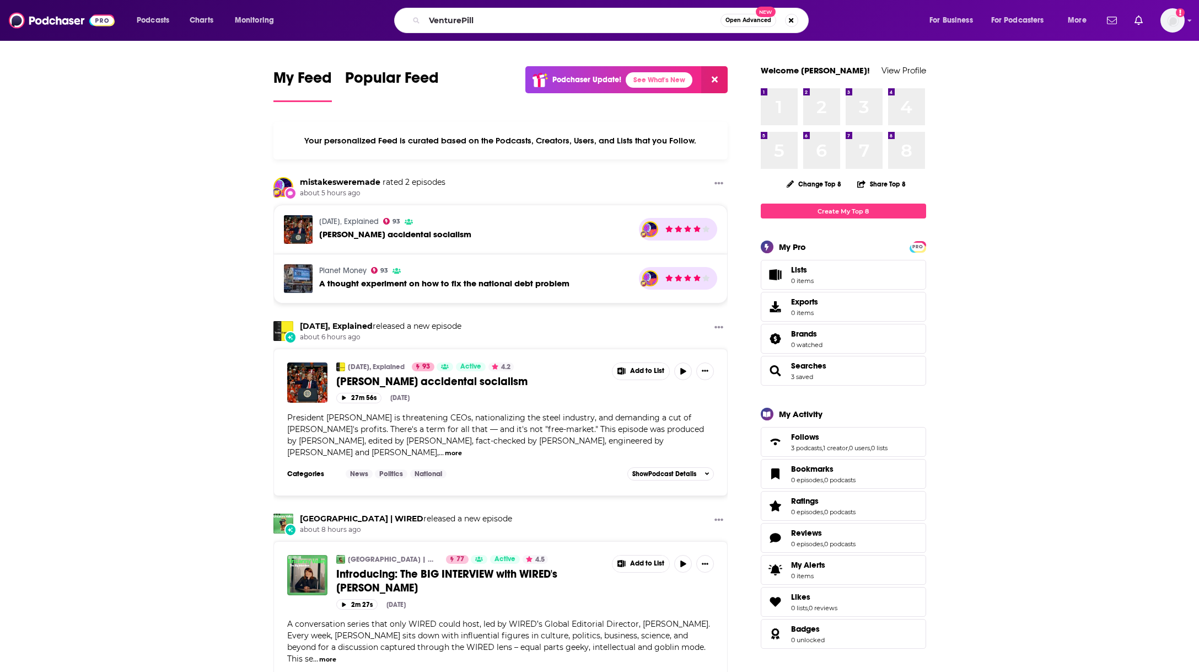
type input "VenturePill"
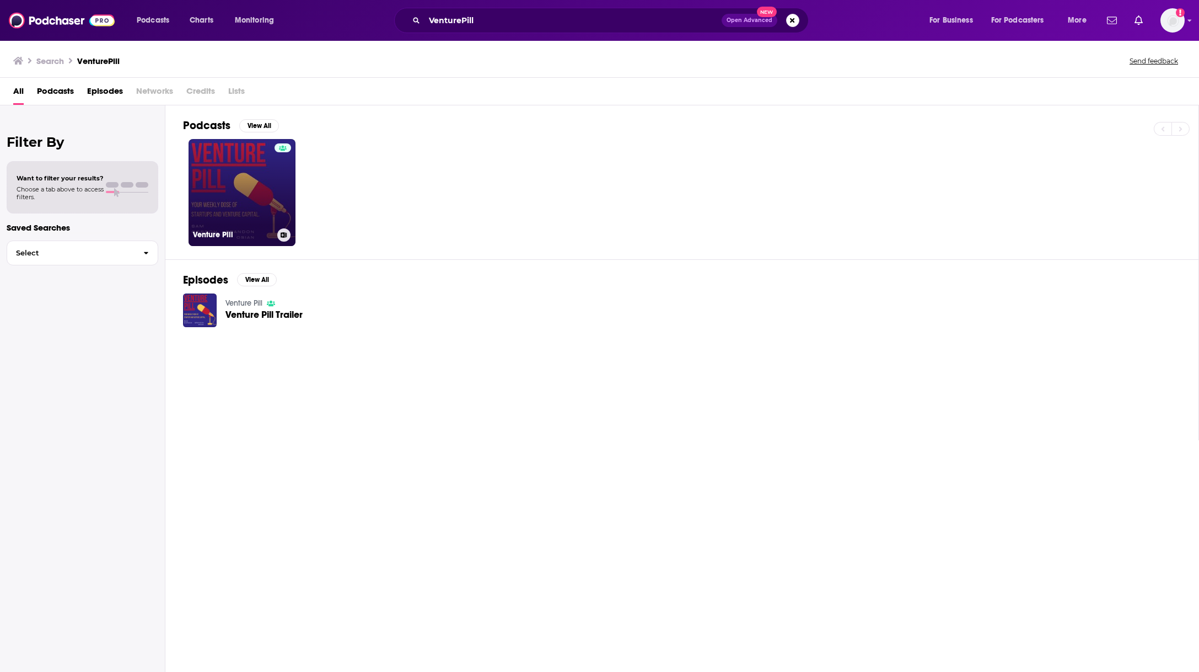
click at [235, 187] on link "Venture Pill" at bounding box center [242, 192] width 107 height 107
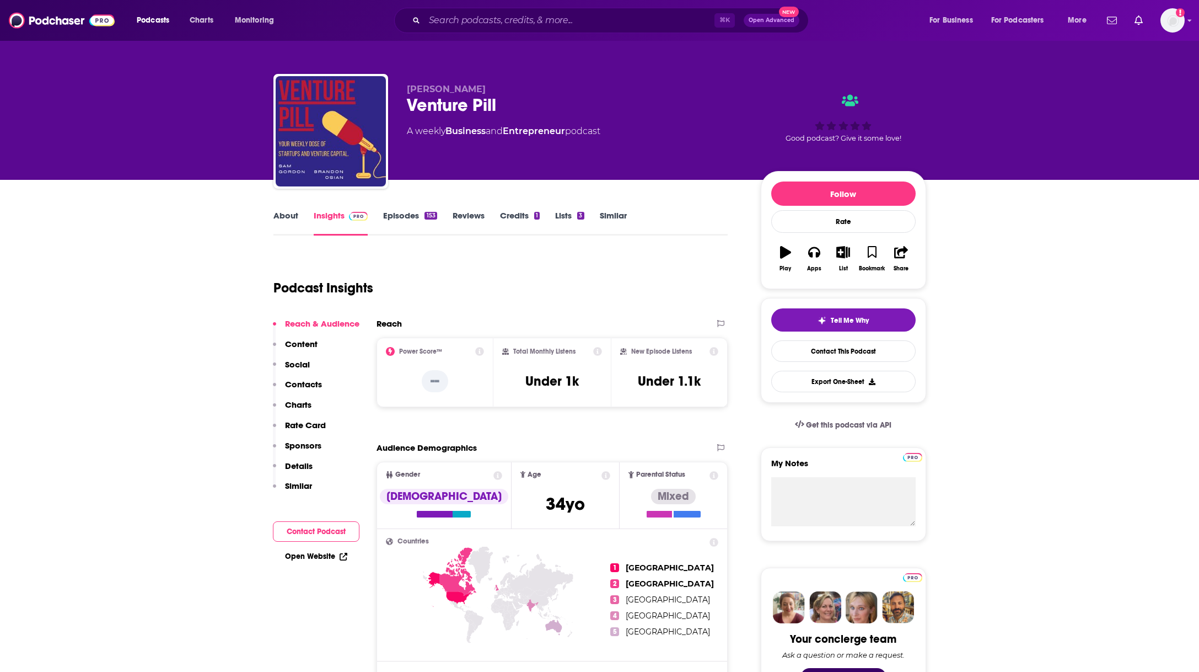
click at [404, 218] on link "Episodes 153" at bounding box center [409, 222] width 53 height 25
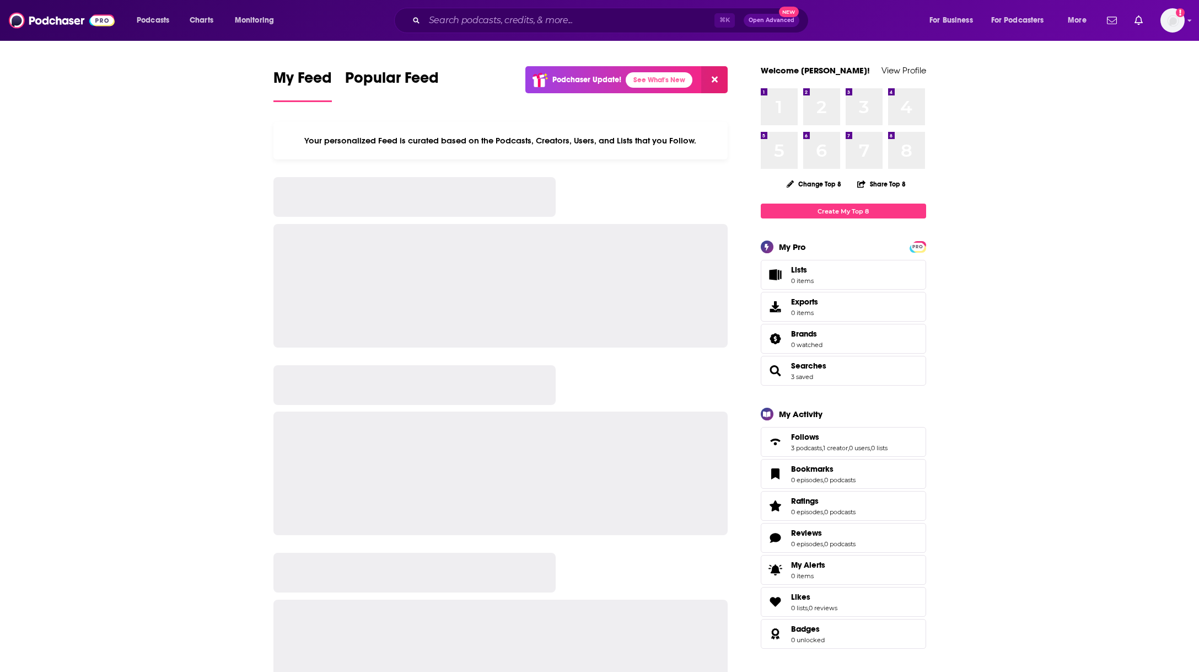
click at [525, 32] on div "⌘ K Open Advanced New" at bounding box center [601, 20] width 415 height 25
click at [521, 25] on input "Search podcasts, credits, & more..." at bounding box center [570, 21] width 290 height 18
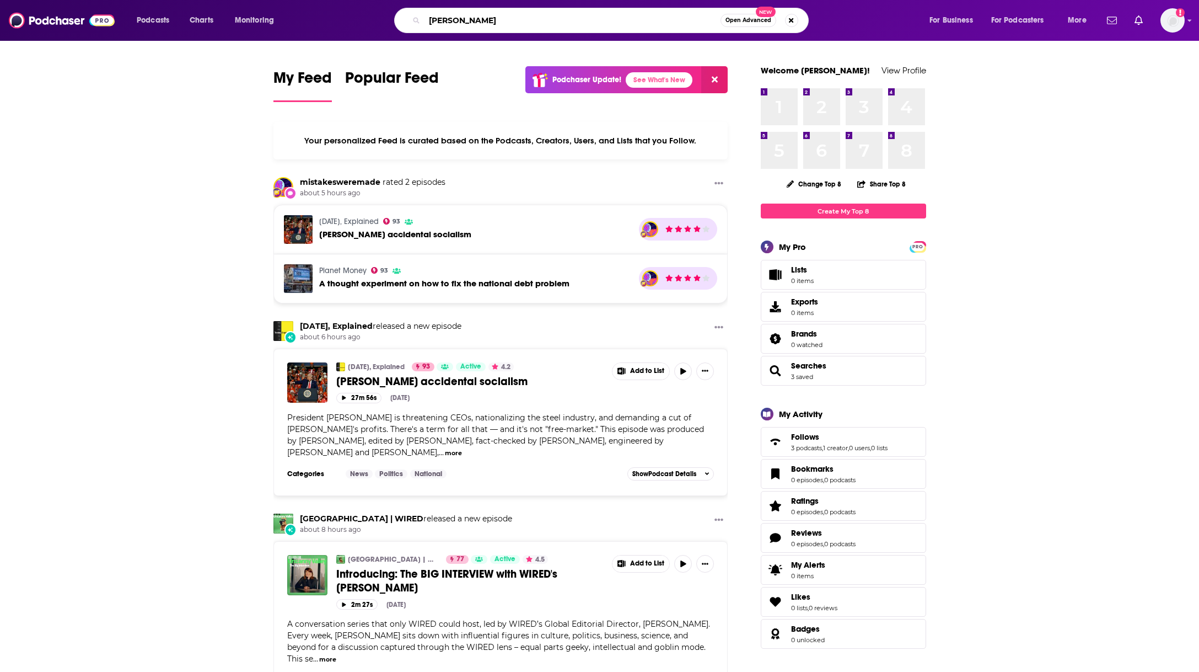
type input "[PERSON_NAME]"
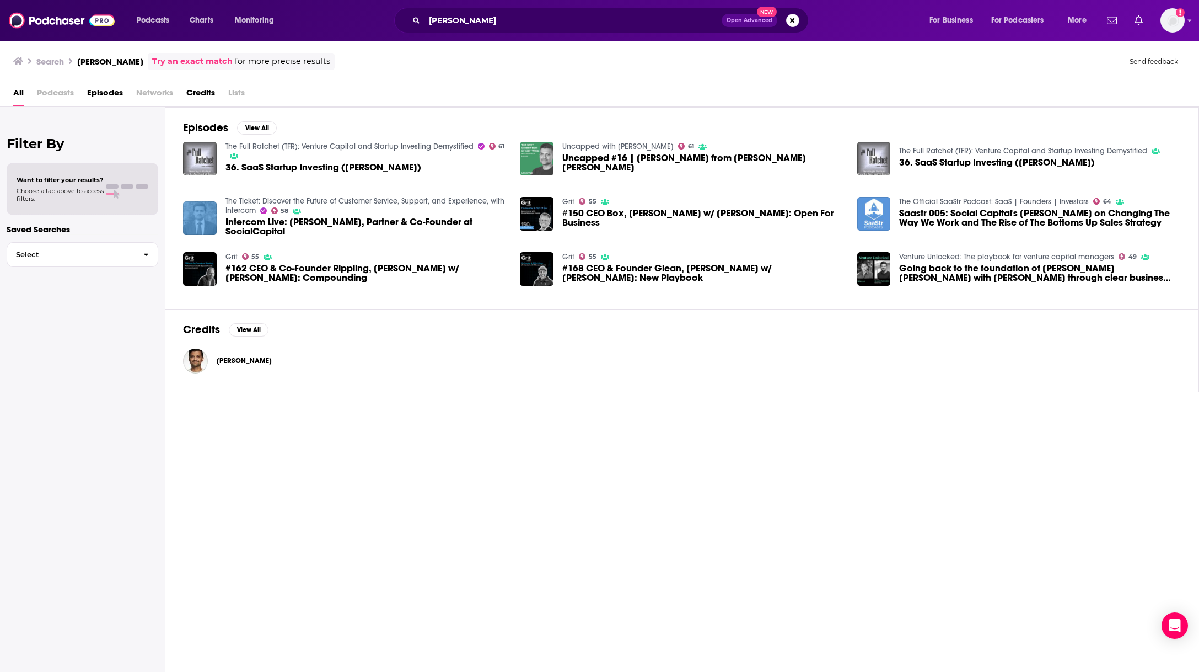
click at [537, 165] on img "Uncapped #16 | Mamoon Hamid from Kleiner Perkins" at bounding box center [537, 159] width 34 height 34
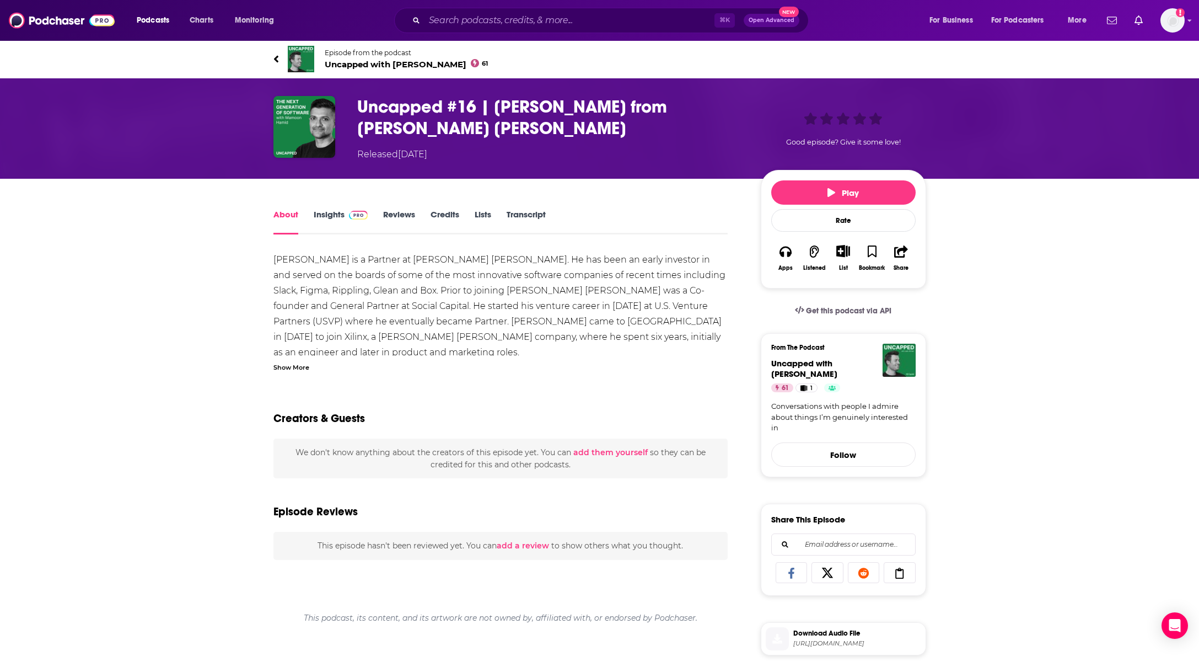
click at [298, 57] on img at bounding box center [301, 59] width 26 height 26
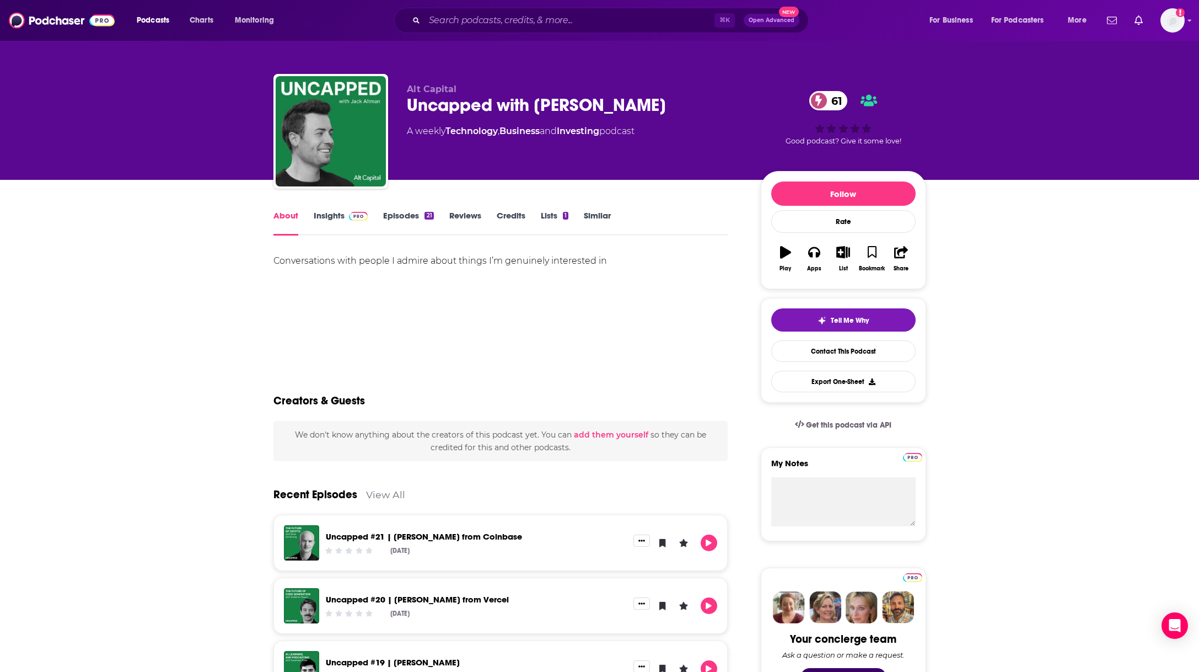
click at [397, 212] on link "Episodes 21" at bounding box center [408, 222] width 50 height 25
